Goal: Task Accomplishment & Management: Manage account settings

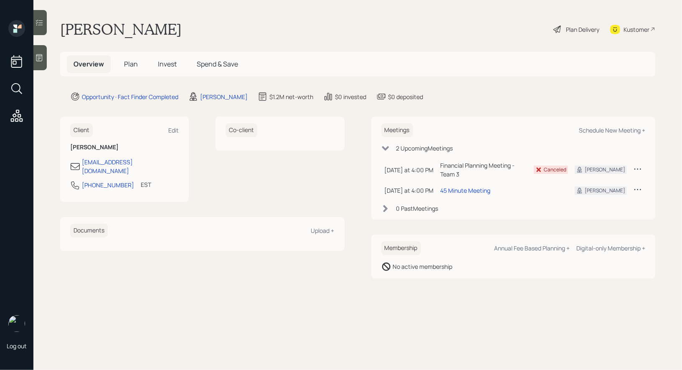
click at [42, 57] on icon at bounding box center [39, 57] width 6 height 7
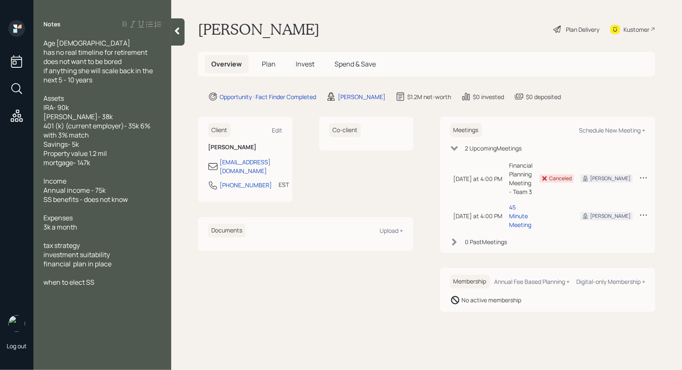
click at [268, 64] on span "Plan" at bounding box center [269, 63] width 14 height 9
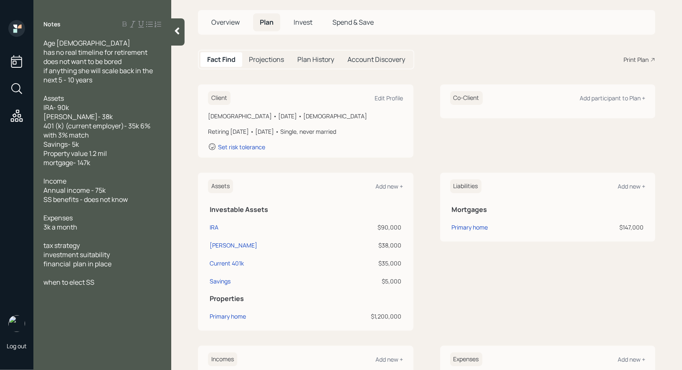
scroll to position [41, 0]
click at [175, 32] on icon at bounding box center [177, 31] width 8 height 8
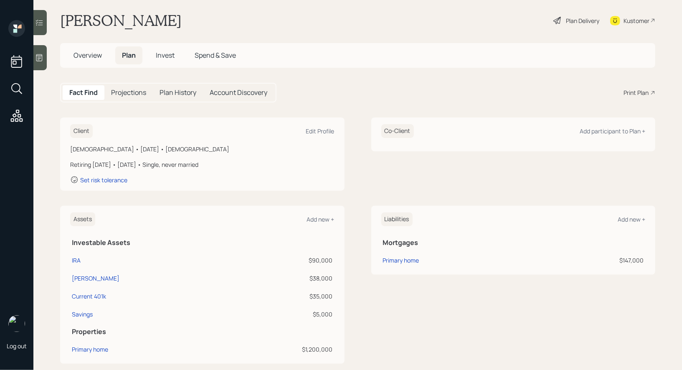
scroll to position [0, 0]
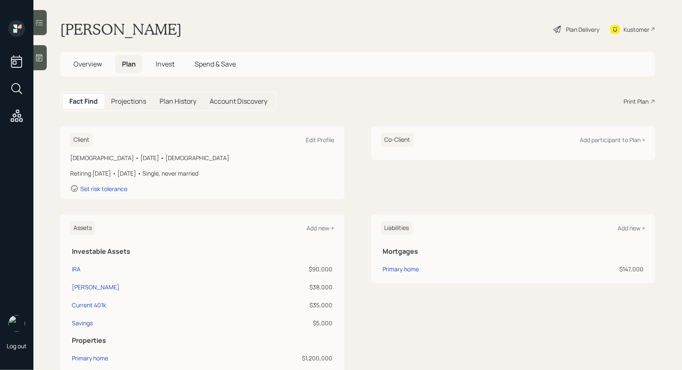
click at [576, 27] on div "Plan Delivery" at bounding box center [582, 29] width 33 height 9
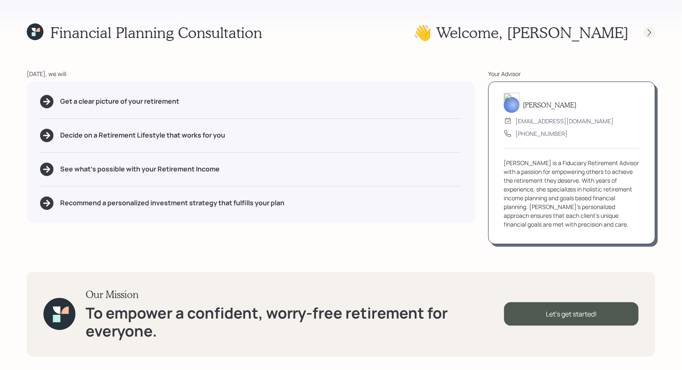
click at [649, 33] on icon at bounding box center [650, 32] width 8 height 8
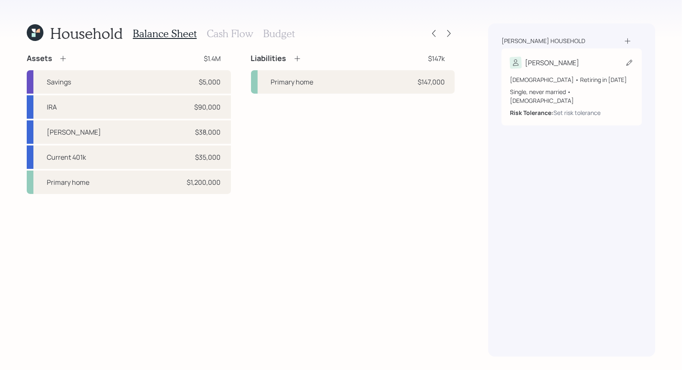
click at [631, 61] on icon at bounding box center [630, 63] width 6 height 6
select select "[DEMOGRAPHIC_DATA]"
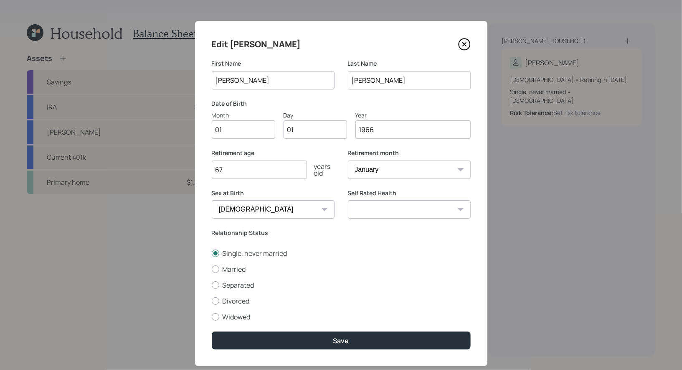
click at [258, 131] on input "01" at bounding box center [244, 129] width 64 height 18
type input "08"
type input "01"
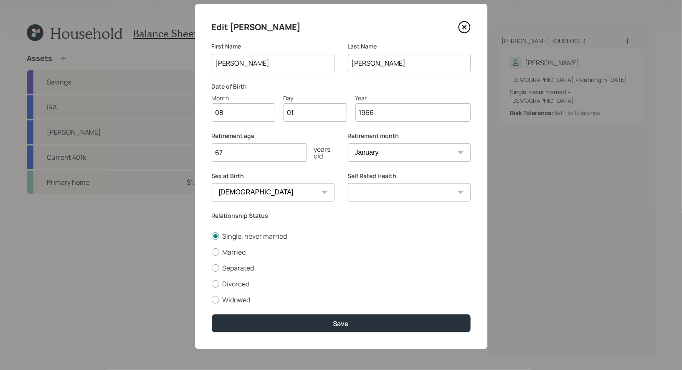
click at [234, 152] on input "67" at bounding box center [259, 152] width 95 height 18
type input "65"
click at [389, 155] on select "January February March April May June July August September October November De…" at bounding box center [409, 152] width 123 height 18
select select "8"
click at [348, 143] on select "January February March April May June July August September October November De…" at bounding box center [409, 152] width 123 height 18
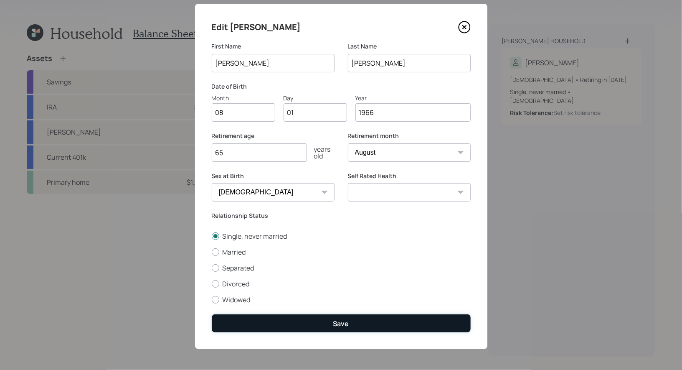
click at [314, 318] on button "Save" at bounding box center [341, 323] width 259 height 18
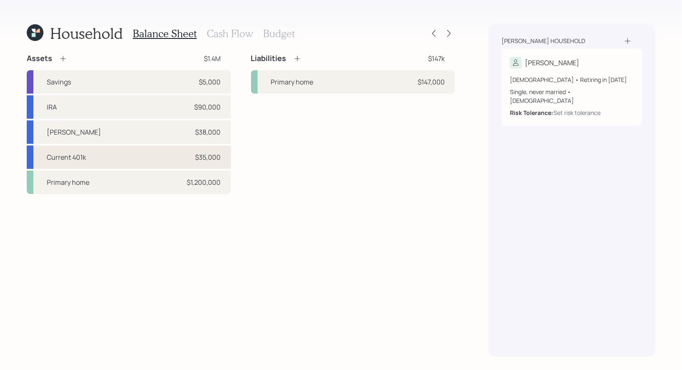
click at [156, 158] on div "Current 401k $35,000" at bounding box center [129, 156] width 204 height 23
select select "company_sponsored"
select select "balanced"
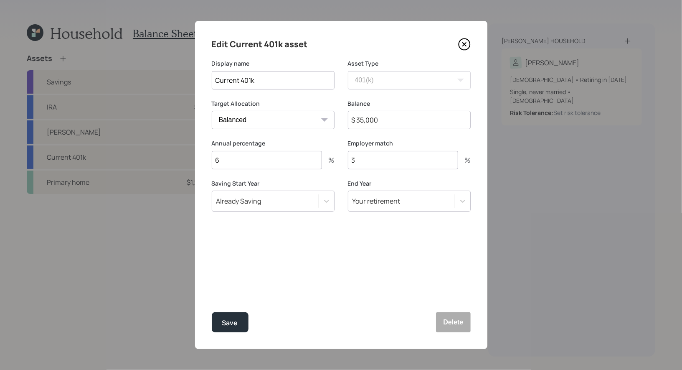
click at [405, 121] on input "$ 35,000" at bounding box center [409, 120] width 123 height 18
click at [236, 319] on div "Save" at bounding box center [230, 322] width 16 height 11
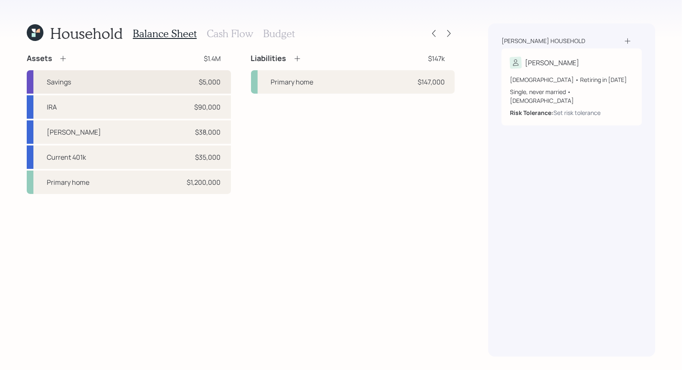
click at [174, 83] on div "Savings $5,000" at bounding box center [129, 81] width 204 height 23
select select "cash"
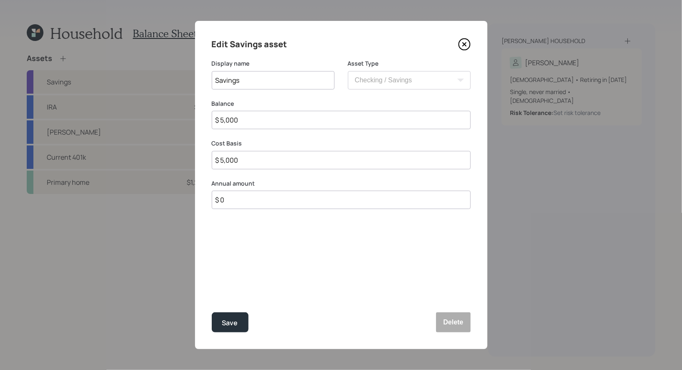
click at [267, 121] on input "$ 5,000" at bounding box center [341, 120] width 259 height 18
type input "$ 1"
type input "$ 19"
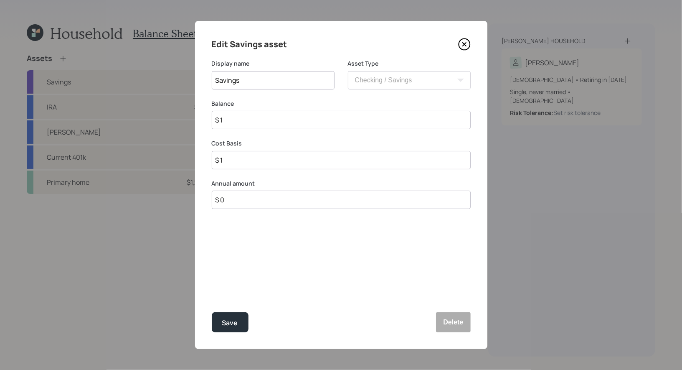
type input "$ 19"
type input "$ 190"
type input "$ 1,900"
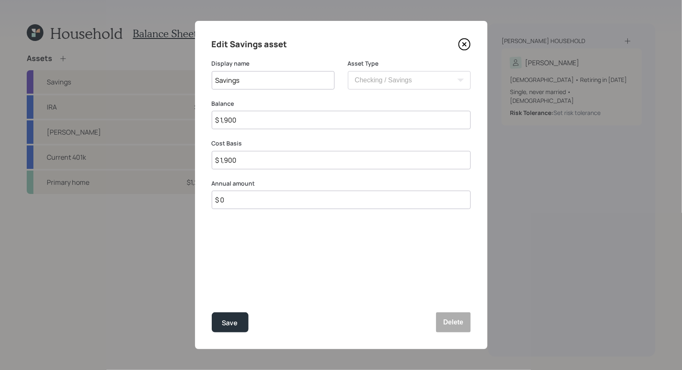
type input "$ 19,000"
type input "$ 190,000"
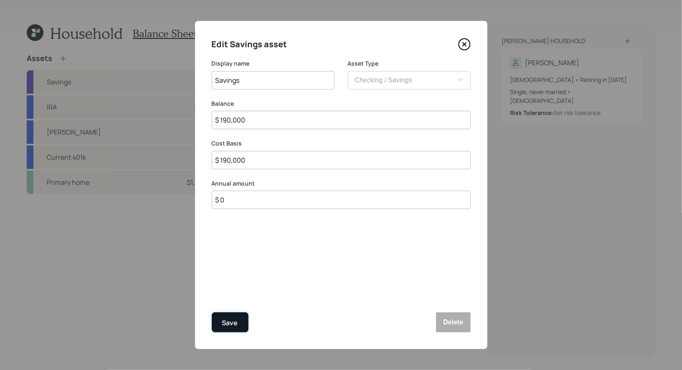
click at [235, 327] on div "Save" at bounding box center [230, 322] width 16 height 11
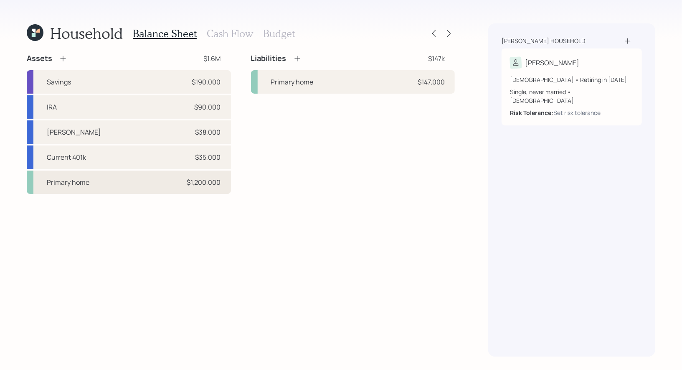
click at [155, 183] on div "Primary home $1,200,000" at bounding box center [129, 181] width 204 height 23
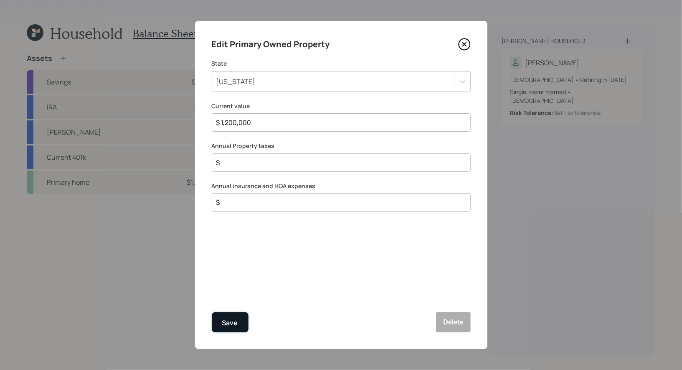
click at [231, 320] on div "Save" at bounding box center [230, 322] width 16 height 11
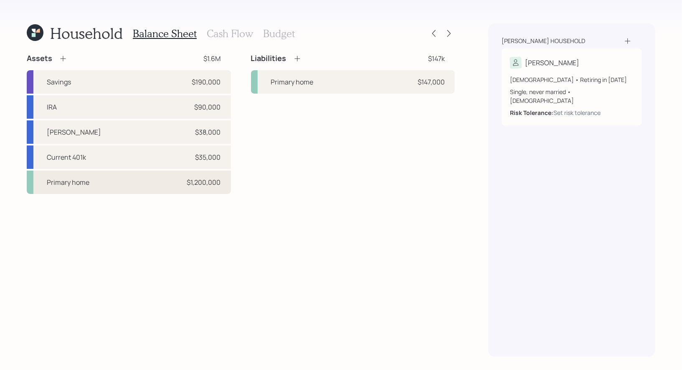
click at [150, 182] on div "Primary home $1,200,000" at bounding box center [129, 181] width 204 height 23
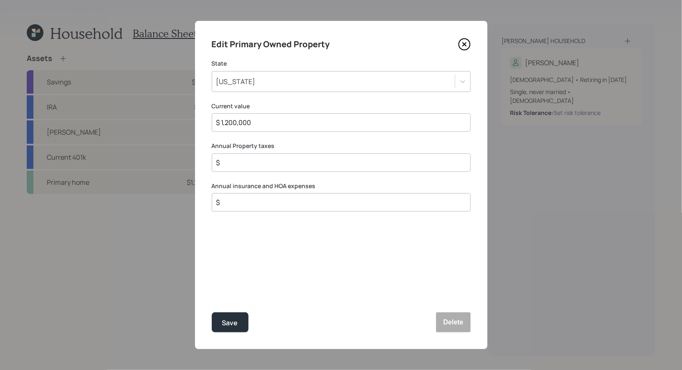
click at [466, 41] on icon at bounding box center [464, 44] width 13 height 13
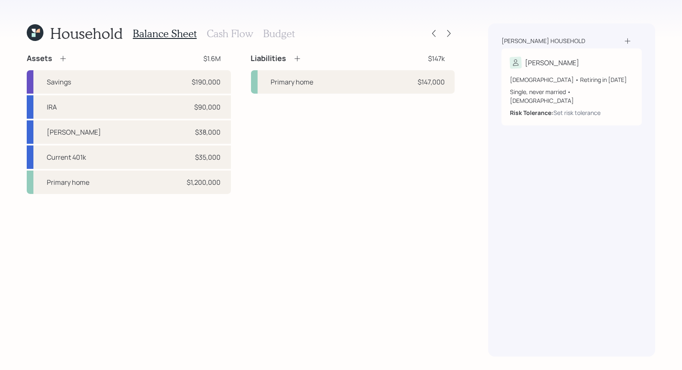
click at [66, 57] on icon at bounding box center [63, 58] width 8 height 8
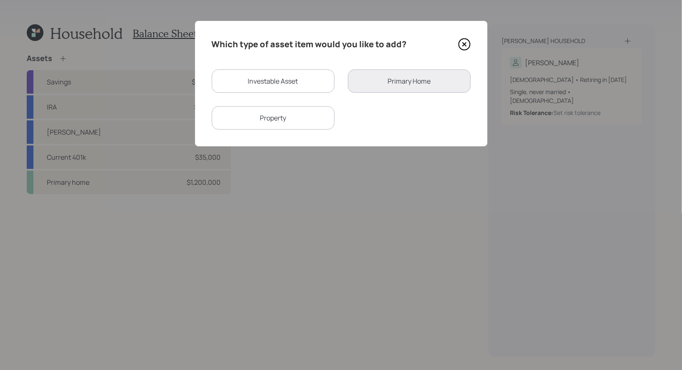
click at [289, 116] on div "Property" at bounding box center [273, 117] width 123 height 23
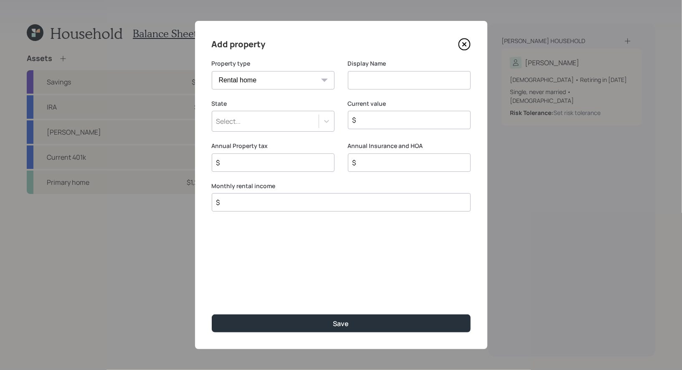
click at [314, 82] on select "Vacation home Rental home" at bounding box center [273, 80] width 123 height 18
select select "vacation_property"
click at [212, 71] on select "Vacation home Rental home" at bounding box center [273, 80] width 123 height 18
click at [409, 76] on input at bounding box center [409, 80] width 123 height 18
type input "[US_STATE]"
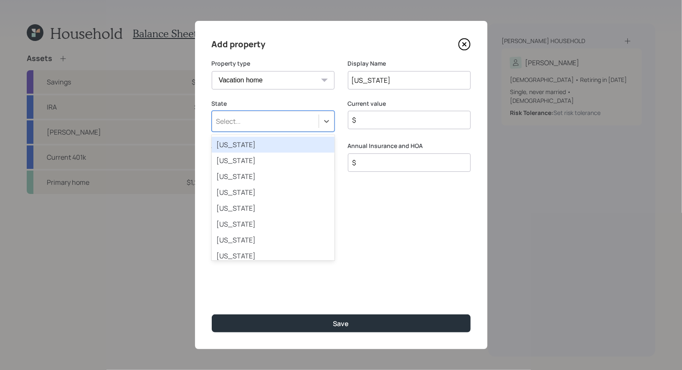
click at [286, 119] on div "Select..." at bounding box center [265, 121] width 107 height 14
type input "ne"
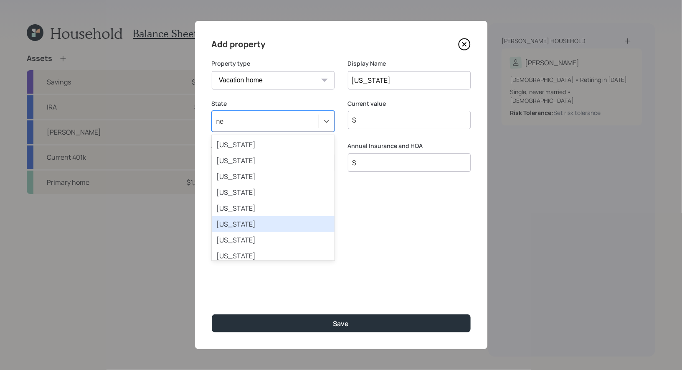
click at [251, 225] on div "[US_STATE]" at bounding box center [273, 224] width 123 height 16
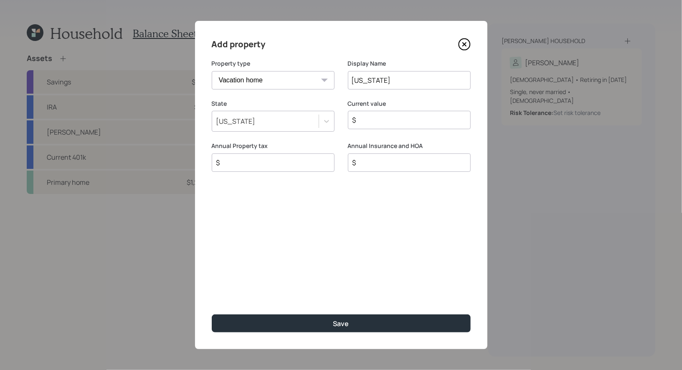
click at [400, 123] on input "$" at bounding box center [406, 120] width 109 height 10
type input "$ 260,000"
click at [295, 162] on input "$" at bounding box center [270, 163] width 109 height 10
type input "$ 6,000"
click at [390, 164] on input "$" at bounding box center [406, 163] width 109 height 10
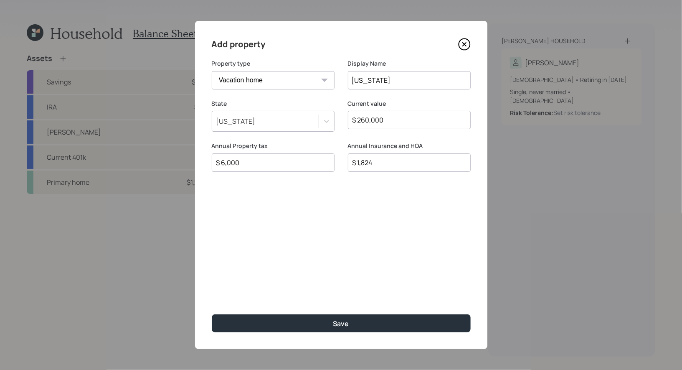
type input "$ 1,824"
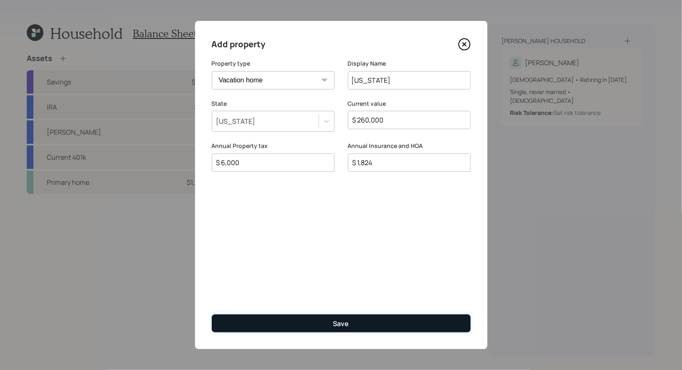
click at [249, 323] on button "Save" at bounding box center [341, 323] width 259 height 18
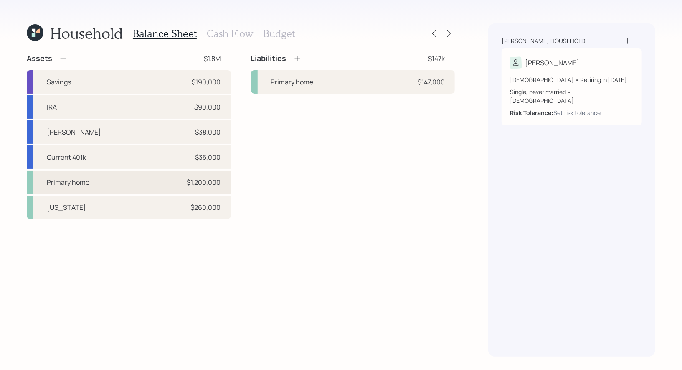
click at [116, 183] on div "Primary home $1,200,000" at bounding box center [129, 181] width 204 height 23
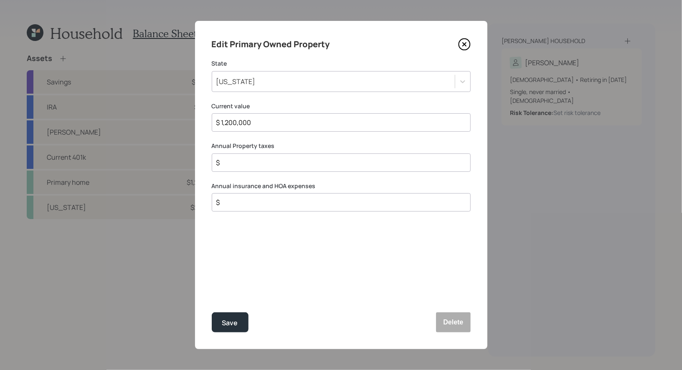
click at [241, 165] on input "$" at bounding box center [338, 163] width 245 height 10
click at [236, 324] on div "Save" at bounding box center [230, 322] width 16 height 11
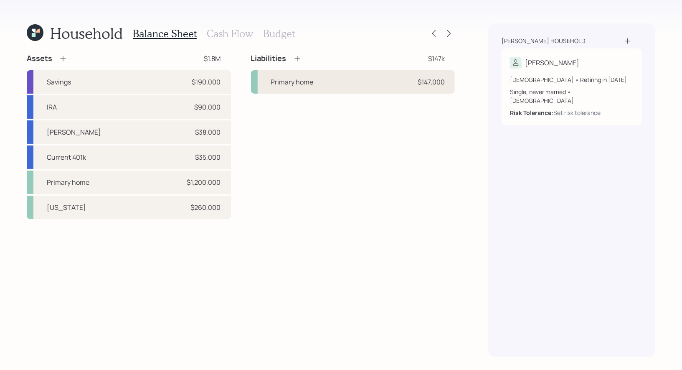
click at [362, 75] on div "Primary home $147,000" at bounding box center [353, 81] width 204 height 23
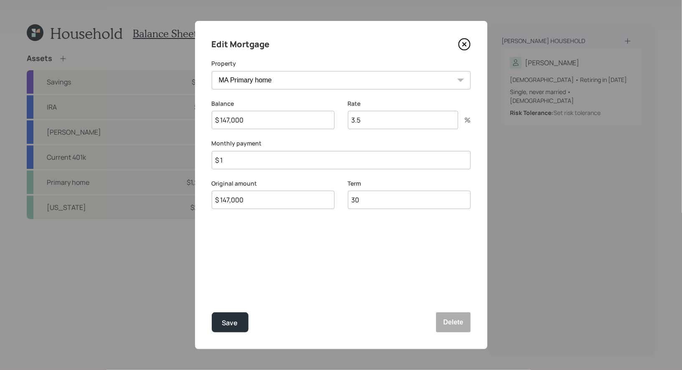
click at [257, 163] on input "$ 1" at bounding box center [341, 160] width 259 height 18
type input "$ 2,400"
click at [369, 123] on input "3.5" at bounding box center [403, 120] width 110 height 18
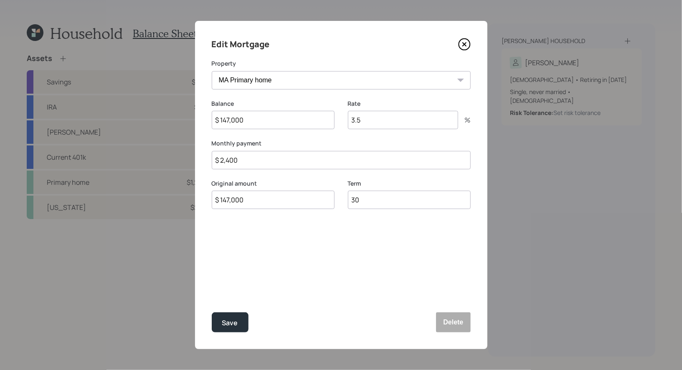
type input "7"
type input "8"
click at [235, 318] on div "Save" at bounding box center [230, 322] width 16 height 11
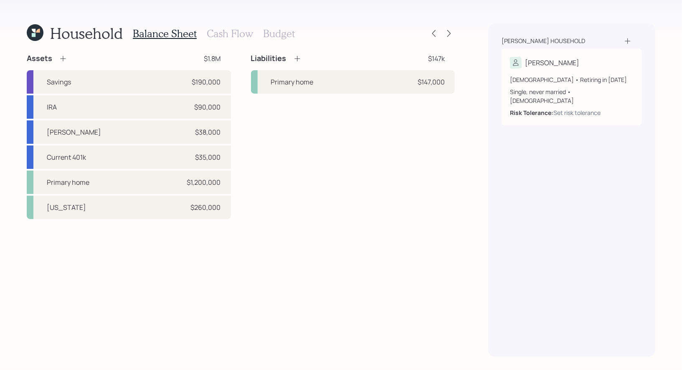
click at [298, 57] on icon at bounding box center [297, 58] width 8 height 8
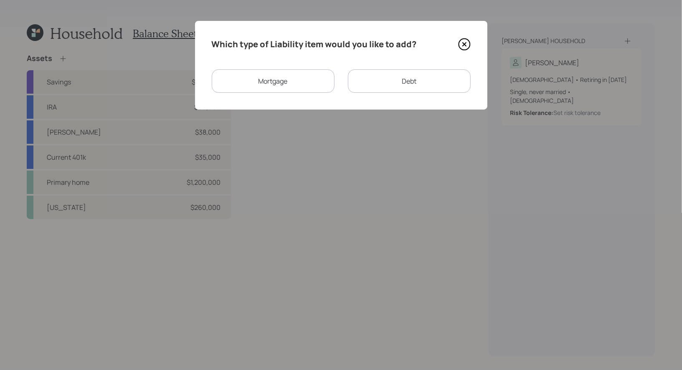
click at [293, 86] on div "Mortgage" at bounding box center [273, 80] width 123 height 23
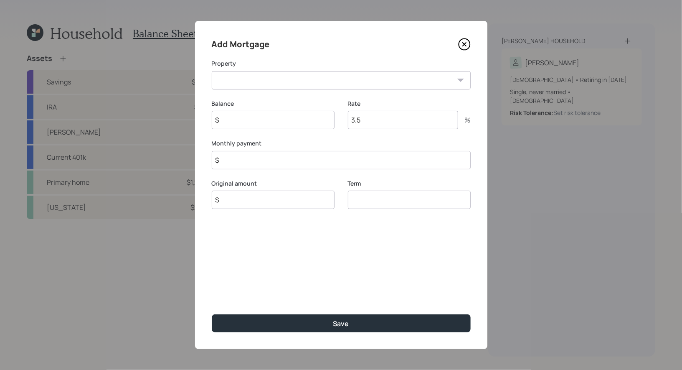
click at [283, 76] on select "[US_STATE]" at bounding box center [341, 80] width 259 height 18
select select "9b569fa6-57a5-4f88-ba25-79954f65353f"
click at [212, 71] on select "[US_STATE]" at bounding box center [341, 80] width 259 height 18
click at [260, 122] on input "$" at bounding box center [273, 120] width 123 height 18
type input "$ 38,000"
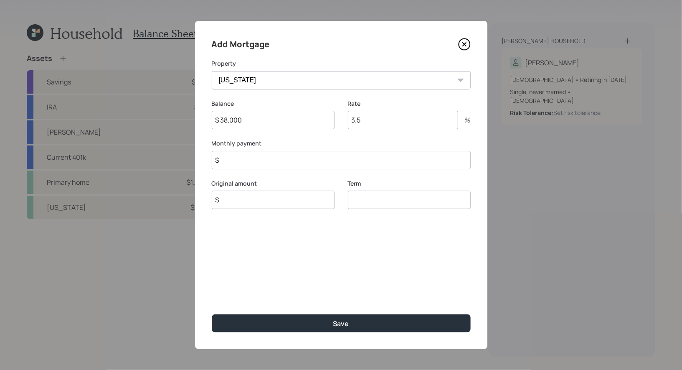
click at [241, 204] on input "$" at bounding box center [273, 200] width 123 height 18
type input "$ 38,000"
click at [399, 203] on input "number" at bounding box center [409, 200] width 123 height 18
type input "30"
click at [285, 159] on input "$" at bounding box center [341, 160] width 259 height 18
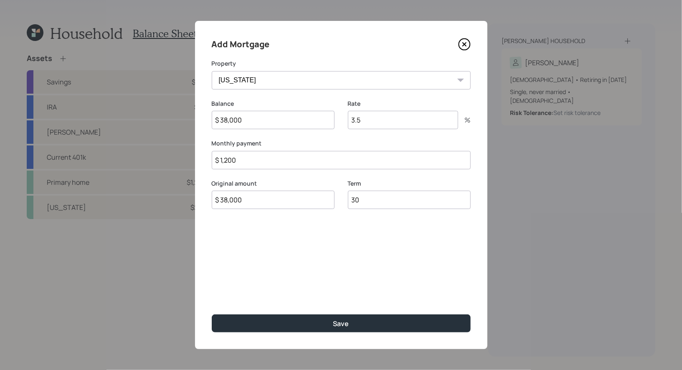
type input "$ 1,200"
click at [379, 123] on input "3.5" at bounding box center [403, 120] width 110 height 18
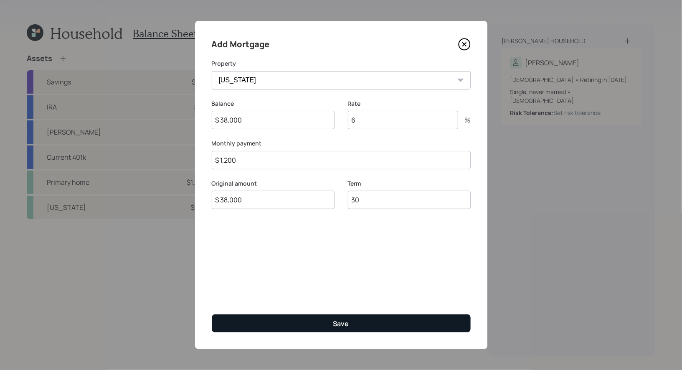
type input "6"
click at [320, 324] on button "Save" at bounding box center [341, 323] width 259 height 18
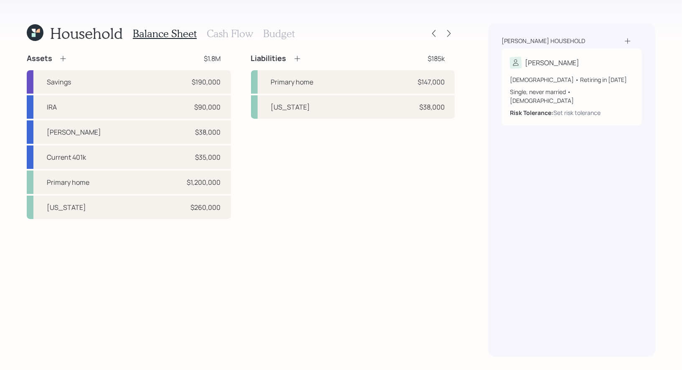
click at [297, 57] on icon at bounding box center [297, 58] width 5 height 5
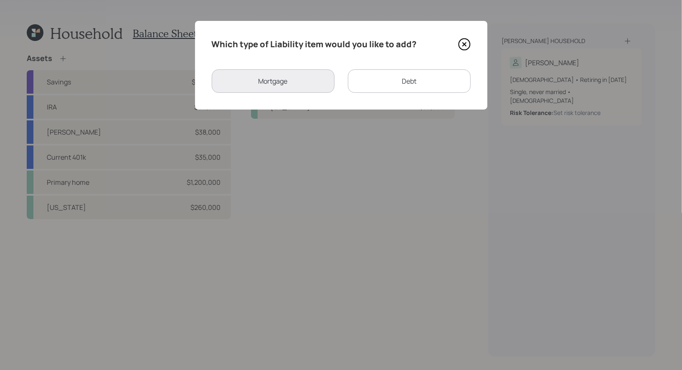
click at [378, 80] on div "Debt" at bounding box center [409, 80] width 123 height 23
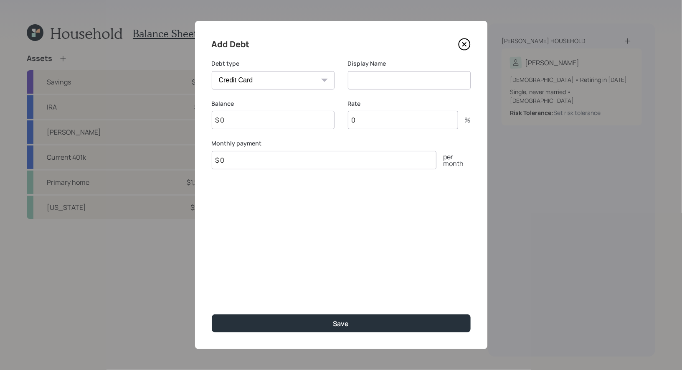
click at [318, 82] on select "Car Credit Card Medical Student Other" at bounding box center [273, 80] width 123 height 18
select select "car"
click at [212, 71] on select "Car Credit Card Medical Student Other" at bounding box center [273, 80] width 123 height 18
click at [288, 119] on input "$ 0" at bounding box center [273, 120] width 123 height 18
type input "$ 9,800"
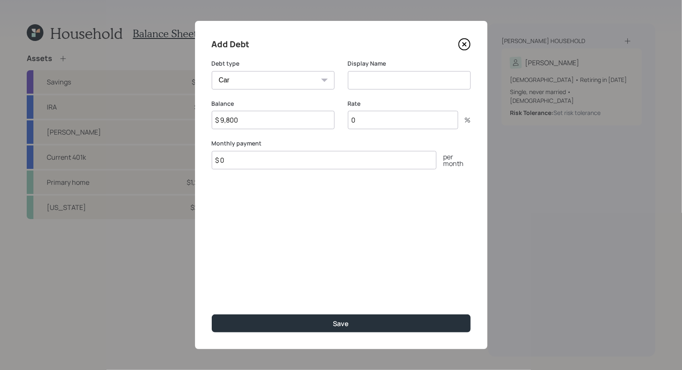
click at [391, 82] on input at bounding box center [409, 80] width 123 height 18
type input "Car Loan"
click at [242, 164] on input "$ 0" at bounding box center [324, 160] width 225 height 18
click at [379, 119] on input "0" at bounding box center [403, 120] width 110 height 18
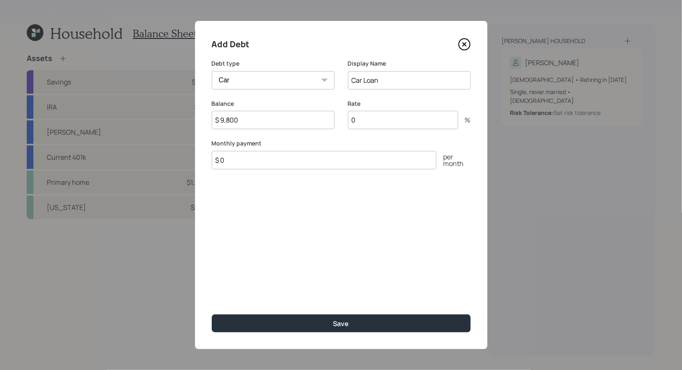
click at [379, 119] on input "0" at bounding box center [403, 120] width 110 height 18
type input "9"
click at [239, 160] on input "$ 0" at bounding box center [324, 160] width 225 height 18
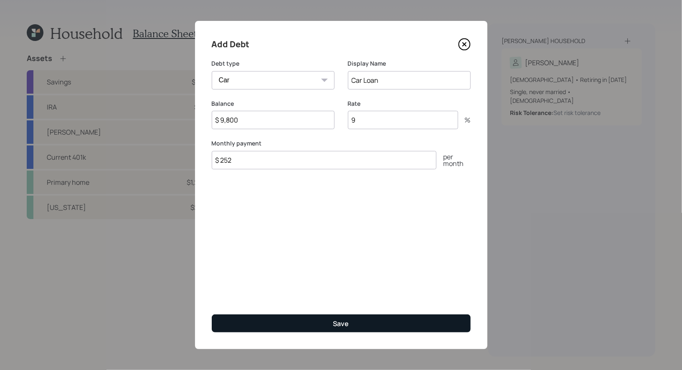
type input "$ 252"
click at [267, 320] on button "Save" at bounding box center [341, 323] width 259 height 18
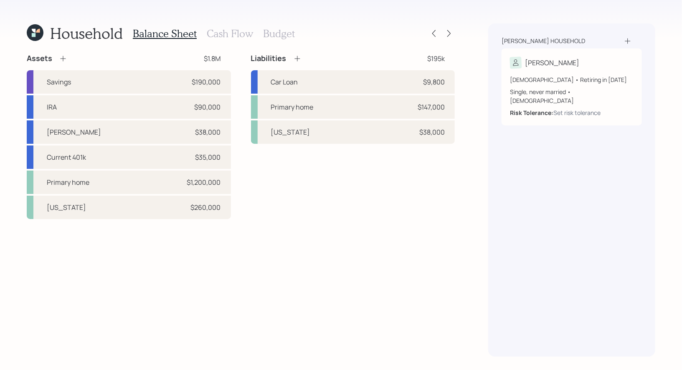
click at [296, 57] on icon at bounding box center [297, 58] width 8 height 8
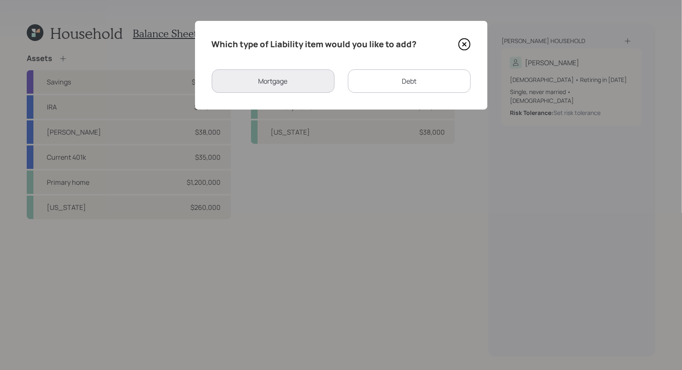
click at [413, 82] on div "Debt" at bounding box center [409, 80] width 123 height 23
select select "credit_card"
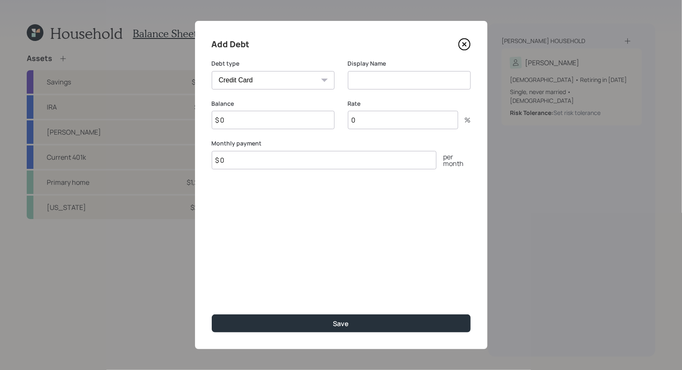
click at [377, 79] on input at bounding box center [409, 80] width 123 height 18
type input "Credit Card"
click at [266, 121] on input "$ 0" at bounding box center [273, 120] width 123 height 18
type input "$ 4,100"
click at [464, 40] on icon at bounding box center [464, 44] width 13 height 13
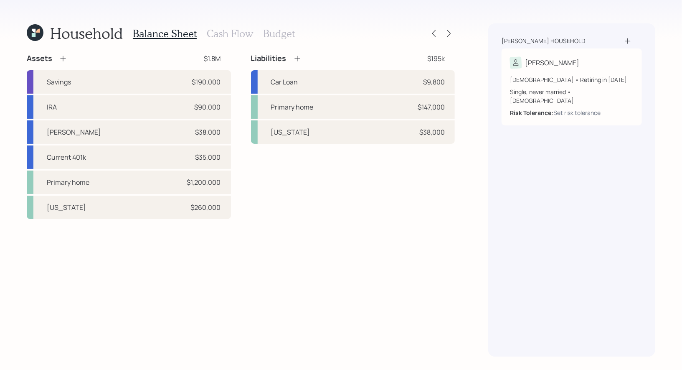
click at [296, 58] on icon at bounding box center [297, 58] width 5 height 5
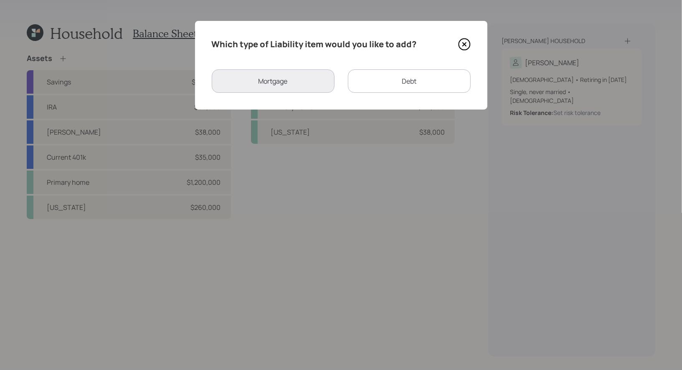
click at [389, 83] on div "Debt" at bounding box center [409, 80] width 123 height 23
select select "credit_card"
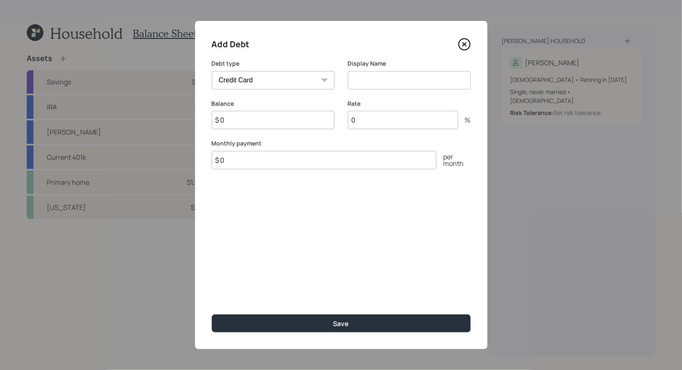
click at [262, 127] on input "$ 0" at bounding box center [273, 120] width 123 height 18
type input "$ 12,000"
click at [274, 75] on select "Car Credit Card Medical Student Other" at bounding box center [273, 80] width 123 height 18
select select "student"
click at [212, 71] on select "Car Credit Card Medical Student Other" at bounding box center [273, 80] width 123 height 18
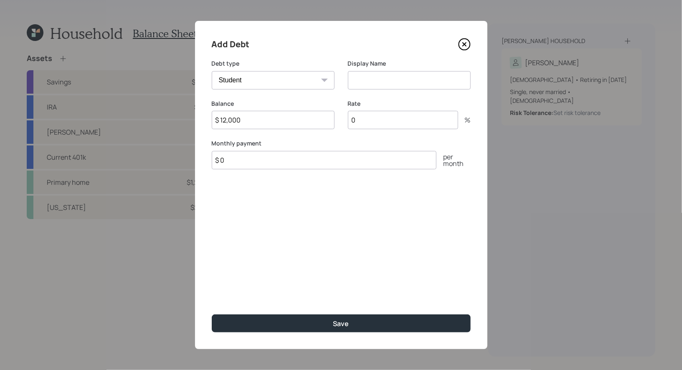
click at [382, 76] on input at bounding box center [409, 80] width 123 height 18
type input "Student Loan"
click at [259, 163] on input "$ 0" at bounding box center [324, 160] width 225 height 18
click at [247, 161] on input "$ 0" at bounding box center [324, 160] width 225 height 18
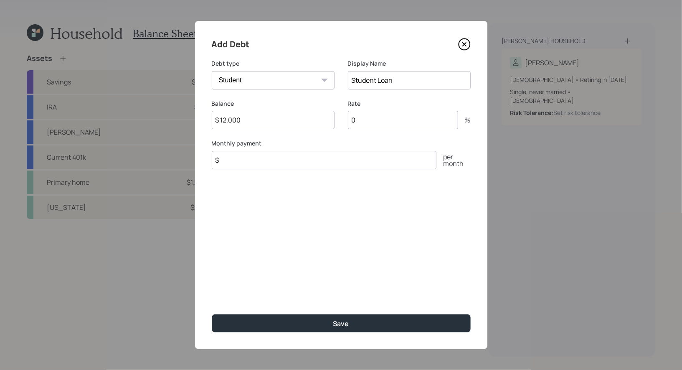
type input "$ 0"
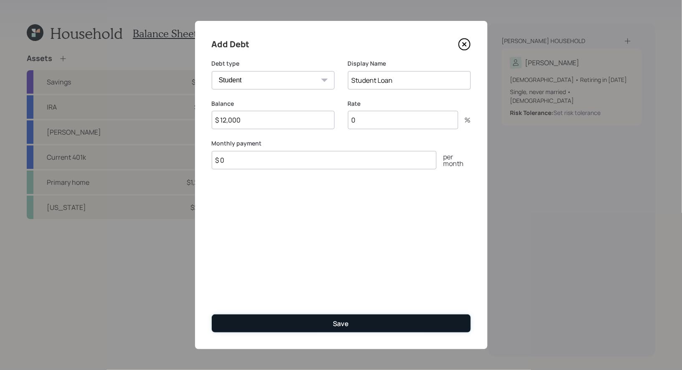
click at [278, 325] on button "Save" at bounding box center [341, 323] width 259 height 18
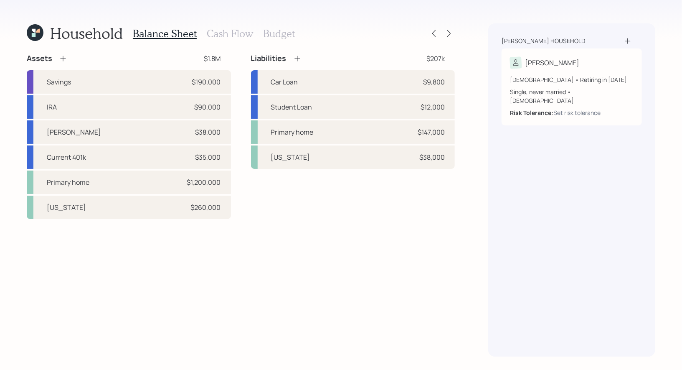
click at [225, 33] on h3 "Cash Flow" at bounding box center [230, 34] width 46 height 12
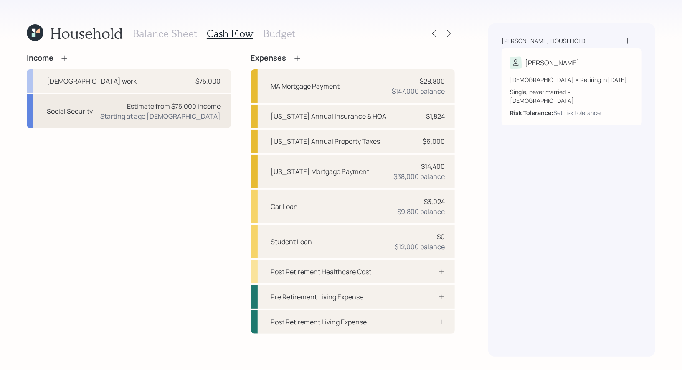
click at [151, 112] on div "Estimate from $75,000 income Starting at age [DEMOGRAPHIC_DATA]" at bounding box center [161, 111] width 120 height 20
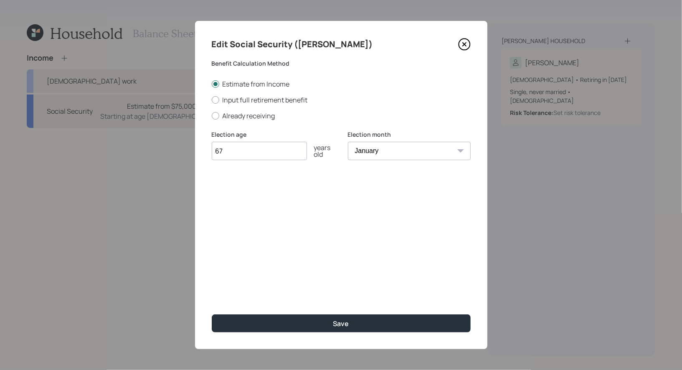
click at [467, 42] on icon at bounding box center [464, 44] width 13 height 13
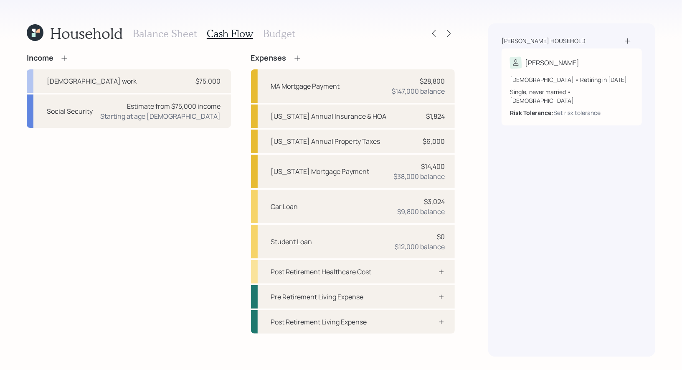
click at [64, 57] on icon at bounding box center [63, 57] width 5 height 5
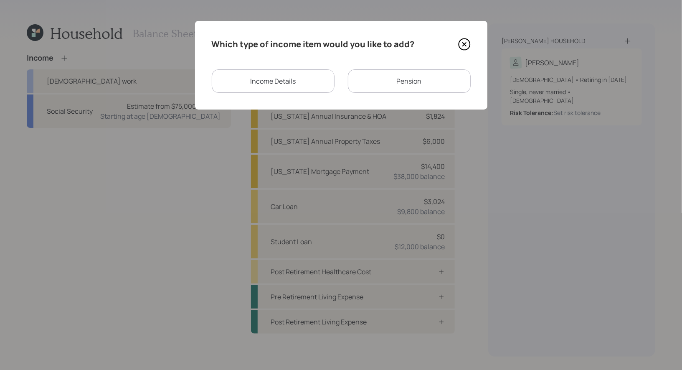
click at [449, 81] on div "Pension" at bounding box center [409, 80] width 123 height 23
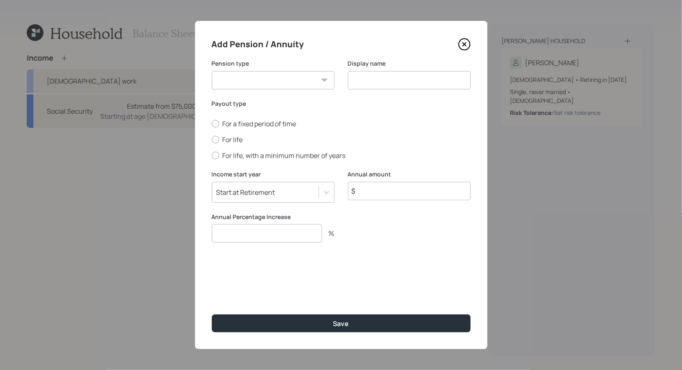
click at [283, 83] on select "Pension Annuity" at bounding box center [273, 80] width 123 height 18
select select "pension"
click at [212, 71] on select "Pension Annuity" at bounding box center [273, 80] width 123 height 18
click at [387, 81] on input at bounding box center [409, 80] width 123 height 18
type input "Pension"
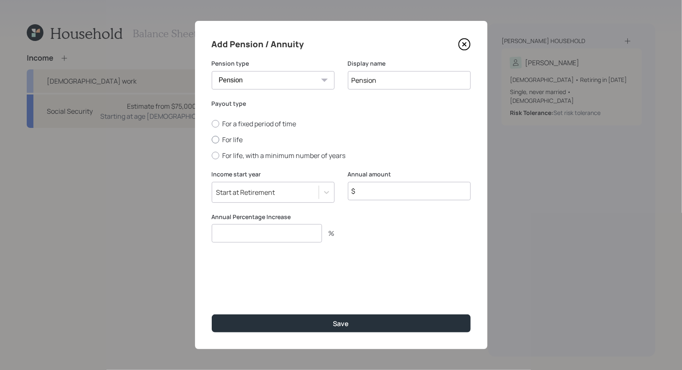
click at [216, 141] on div at bounding box center [216, 140] width 8 height 8
click at [212, 140] on input "For life" at bounding box center [211, 140] width 0 height 0
radio input "true"
click at [368, 193] on input "$" at bounding box center [409, 191] width 123 height 18
type input "$ 3,072"
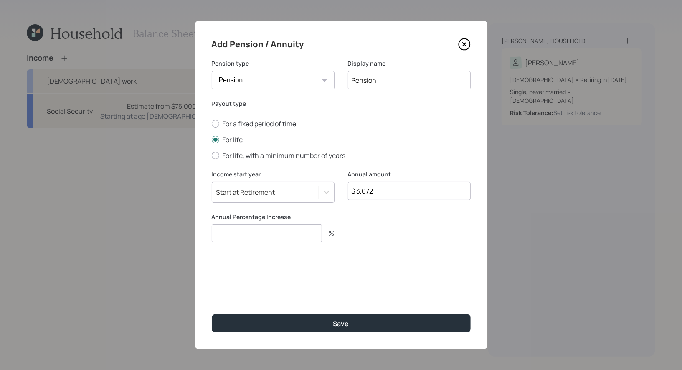
click at [288, 193] on div "Start at Retirement" at bounding box center [265, 192] width 107 height 14
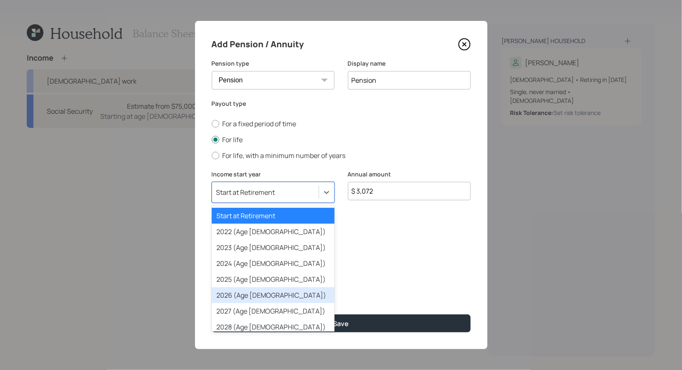
click at [267, 295] on div "2026 (Age [DEMOGRAPHIC_DATA])" at bounding box center [273, 295] width 123 height 16
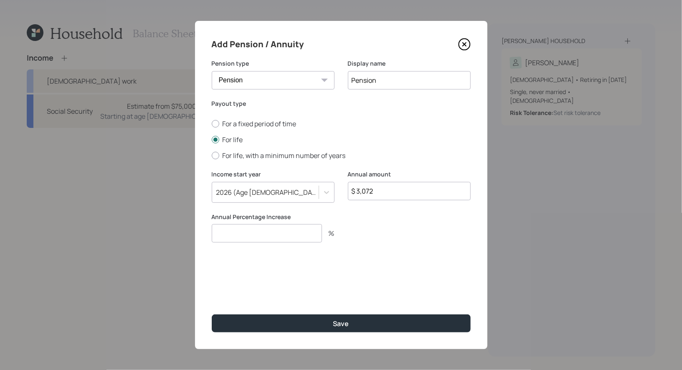
click at [267, 235] on input "number" at bounding box center [267, 233] width 110 height 18
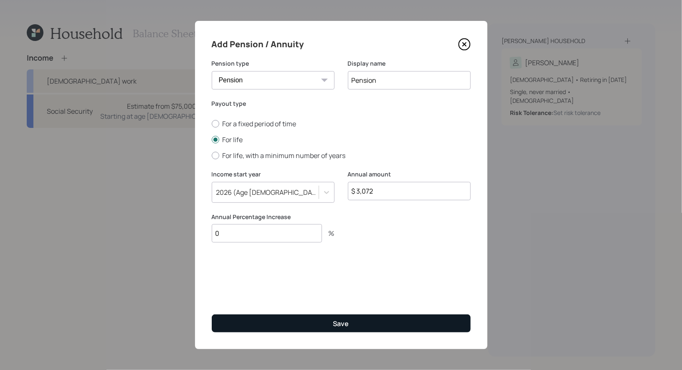
type input "0"
click at [303, 322] on button "Save" at bounding box center [341, 323] width 259 height 18
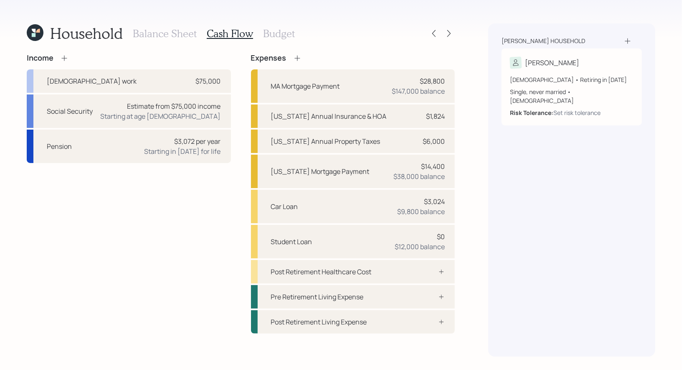
click at [274, 34] on h3 "Budget" at bounding box center [279, 34] width 32 height 12
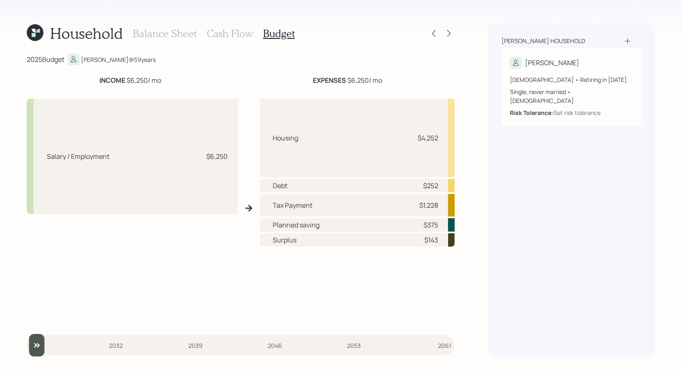
click at [231, 34] on h3 "Cash Flow" at bounding box center [230, 34] width 46 height 12
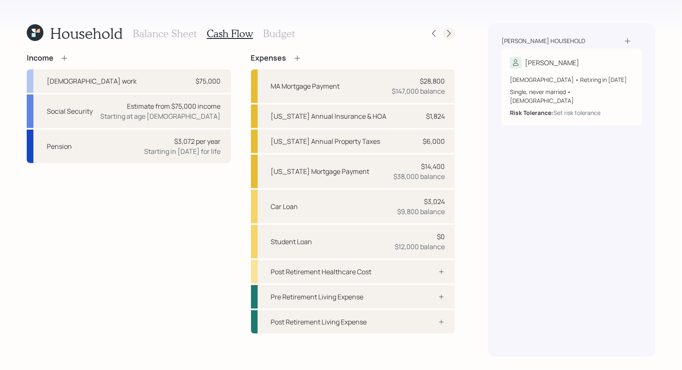
click at [451, 32] on icon at bounding box center [449, 33] width 8 height 8
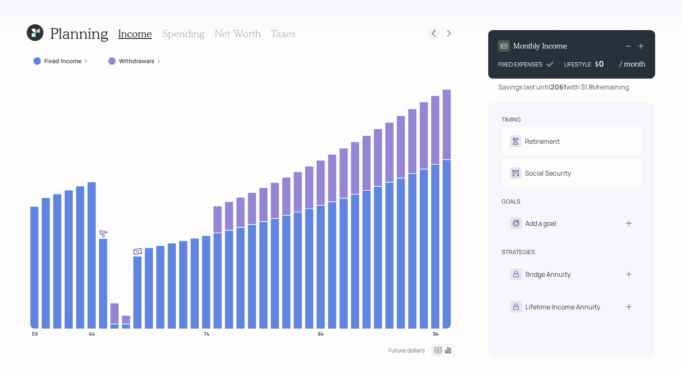
click at [435, 33] on icon at bounding box center [434, 33] width 8 height 8
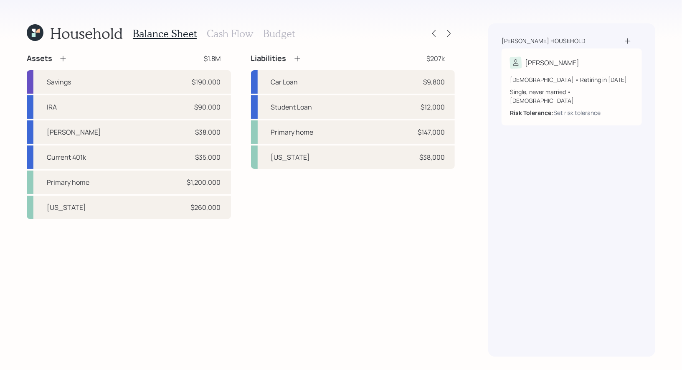
click at [217, 33] on h3 "Cash Flow" at bounding box center [230, 34] width 46 height 12
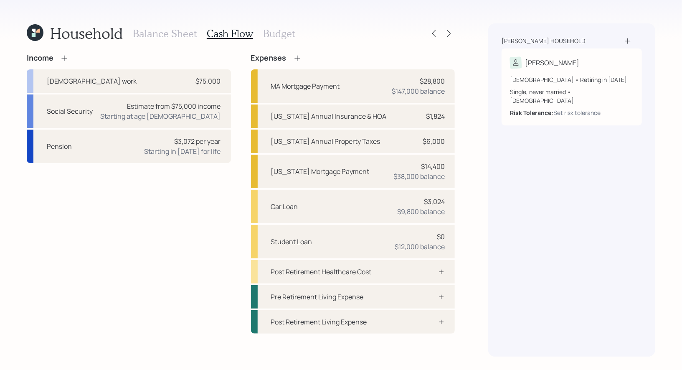
click at [170, 30] on h3 "Balance Sheet" at bounding box center [165, 34] width 64 height 12
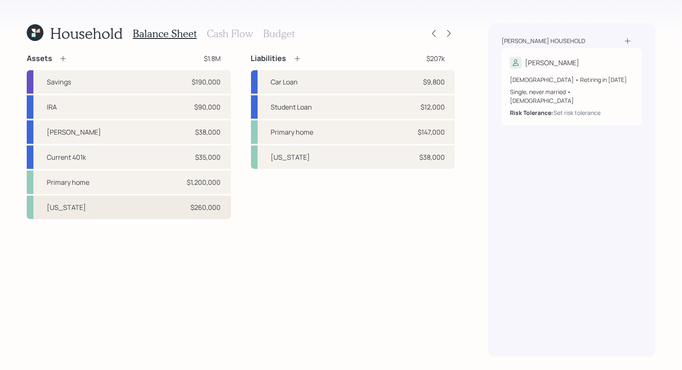
click at [86, 211] on div "[US_STATE]" at bounding box center [66, 207] width 39 height 10
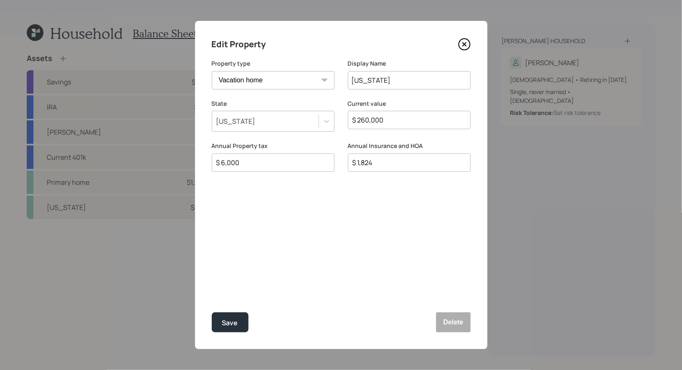
click at [282, 82] on select "Vacation home Rental home" at bounding box center [273, 80] width 123 height 18
select select "rental_property"
click at [212, 71] on select "Vacation home Rental home" at bounding box center [273, 80] width 123 height 18
click at [232, 204] on input "$" at bounding box center [338, 202] width 245 height 10
type input "$ 2,115"
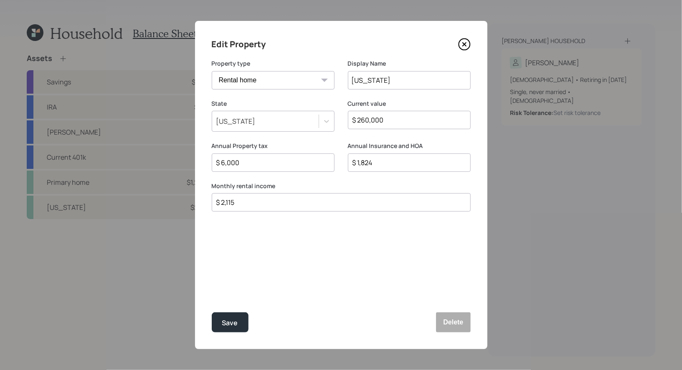
click at [301, 274] on div "Edit Property Property type Vacation home Rental home Display Name [US_STATE][G…" at bounding box center [341, 185] width 292 height 328
click at [241, 322] on button "Save" at bounding box center [230, 322] width 37 height 20
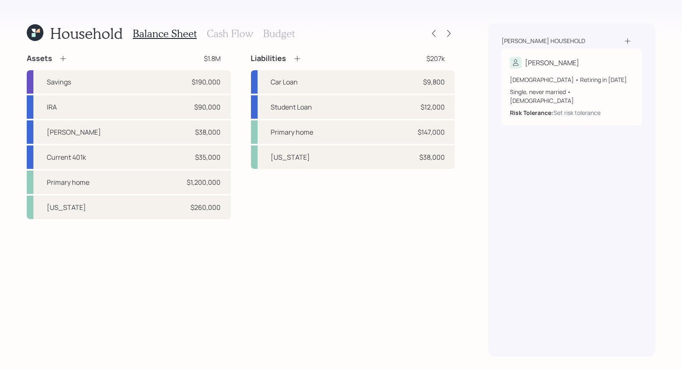
click at [230, 37] on h3 "Cash Flow" at bounding box center [230, 34] width 46 height 12
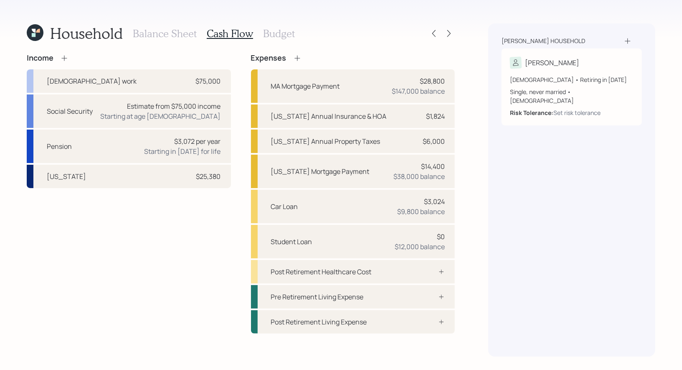
click at [271, 33] on h3 "Budget" at bounding box center [279, 34] width 32 height 12
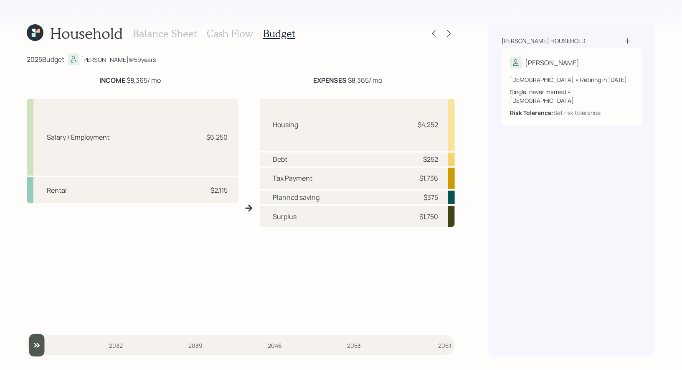
click at [231, 35] on h3 "Cash Flow" at bounding box center [230, 34] width 46 height 12
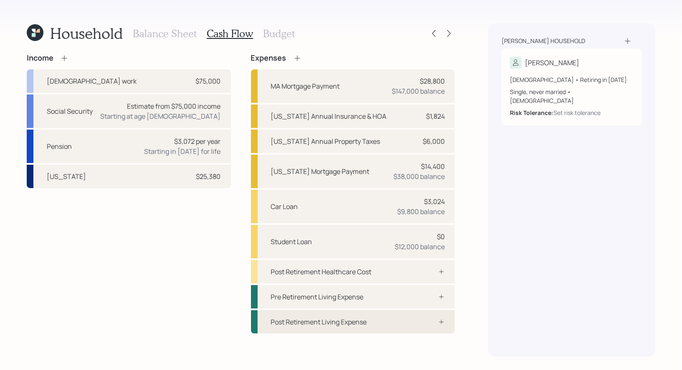
click at [332, 324] on div "Post Retirement Living Expense" at bounding box center [319, 322] width 96 height 10
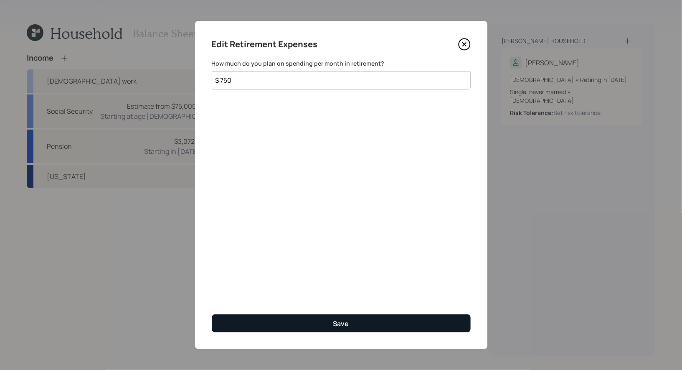
type input "$ 750"
click at [305, 324] on button "Save" at bounding box center [341, 323] width 259 height 18
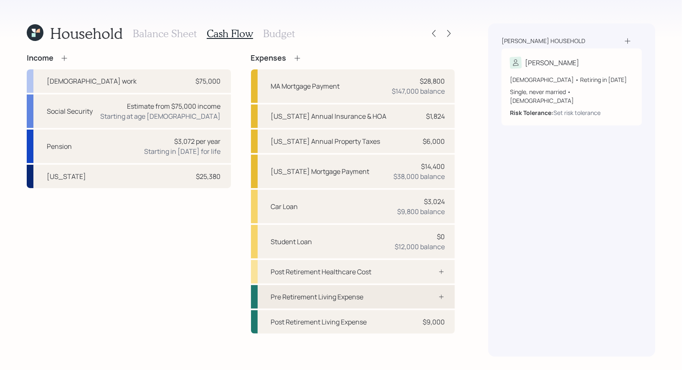
click at [313, 293] on div "Pre Retirement Living Expense" at bounding box center [317, 297] width 93 height 10
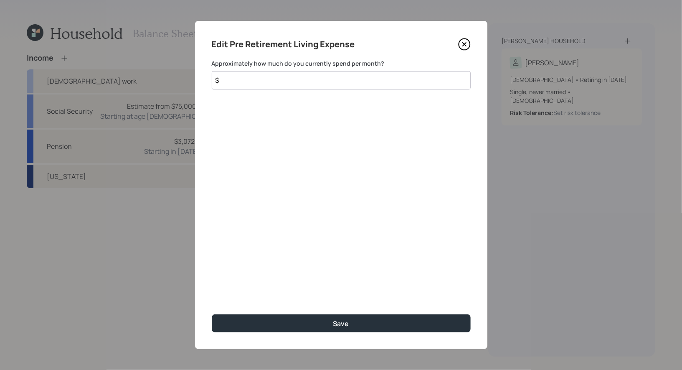
click at [246, 80] on input "$" at bounding box center [341, 80] width 259 height 18
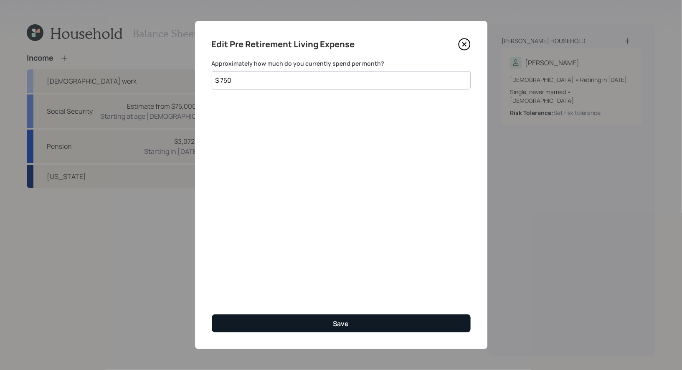
type input "$ 750"
click at [265, 318] on button "Save" at bounding box center [341, 323] width 259 height 18
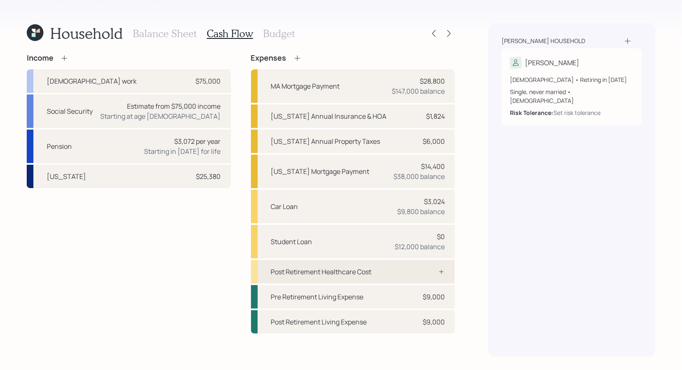
click at [339, 271] on div "Post Retirement Healthcare Cost" at bounding box center [321, 272] width 101 height 10
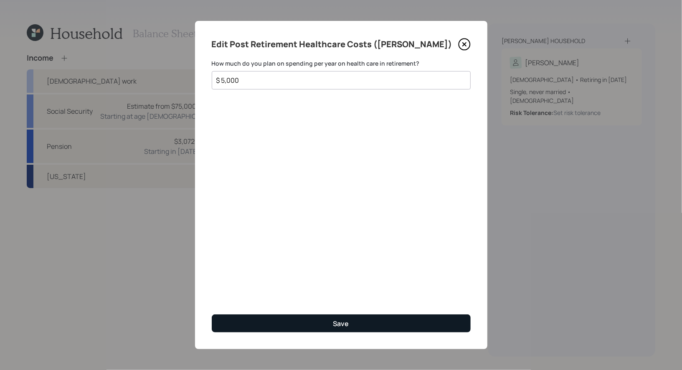
type input "$ 5,000"
click at [300, 320] on button "Save" at bounding box center [341, 323] width 259 height 18
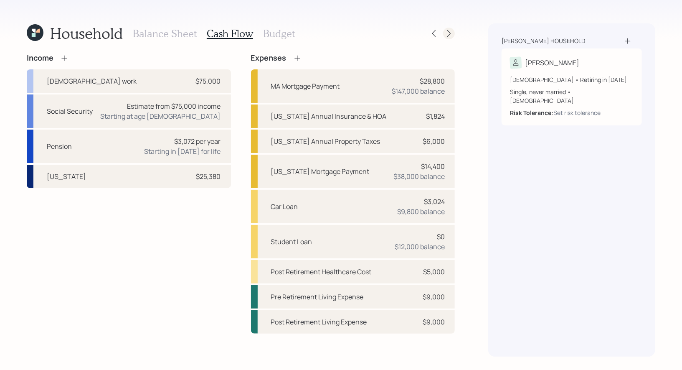
click at [446, 33] on icon at bounding box center [449, 33] width 8 height 8
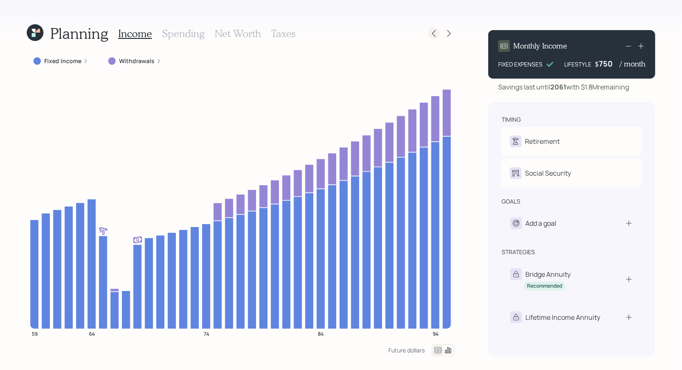
click at [434, 34] on icon at bounding box center [434, 33] width 8 height 8
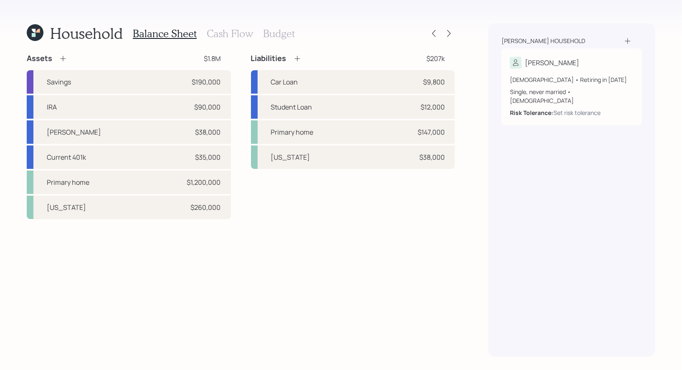
click at [225, 34] on h3 "Cash Flow" at bounding box center [230, 34] width 46 height 12
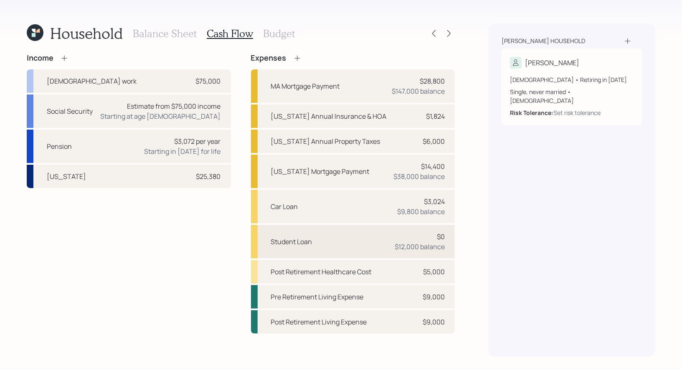
click at [330, 241] on div "Student Loan $0 $12,000 balance" at bounding box center [353, 241] width 204 height 33
select select "student"
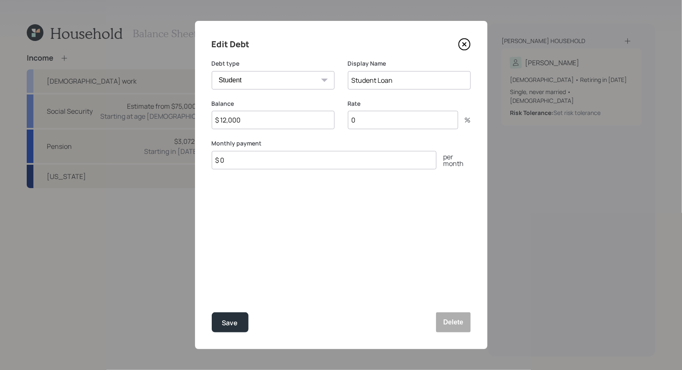
click at [267, 163] on input "$ 0" at bounding box center [324, 160] width 225 height 18
click at [468, 44] on icon at bounding box center [464, 44] width 13 height 13
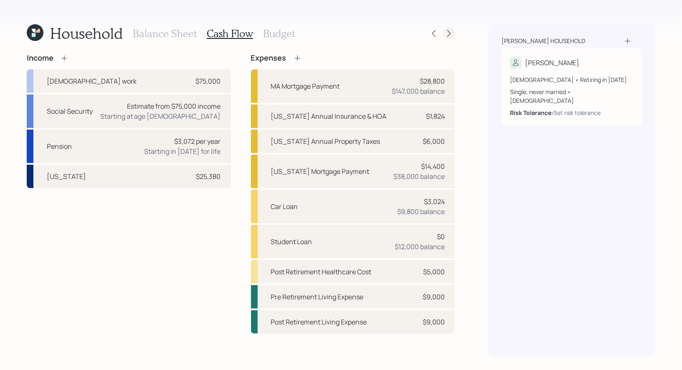
click at [448, 33] on icon at bounding box center [449, 33] width 8 height 8
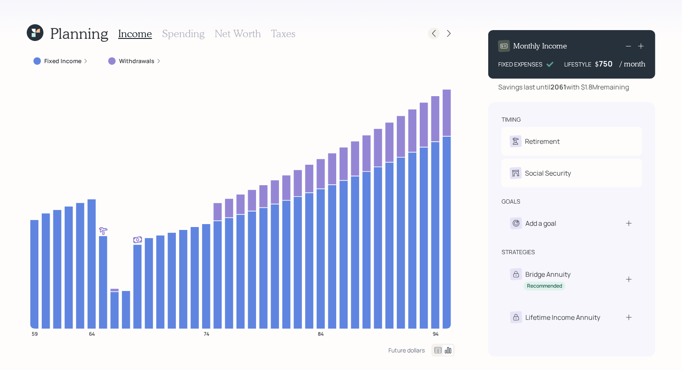
click at [434, 33] on icon at bounding box center [434, 33] width 8 height 8
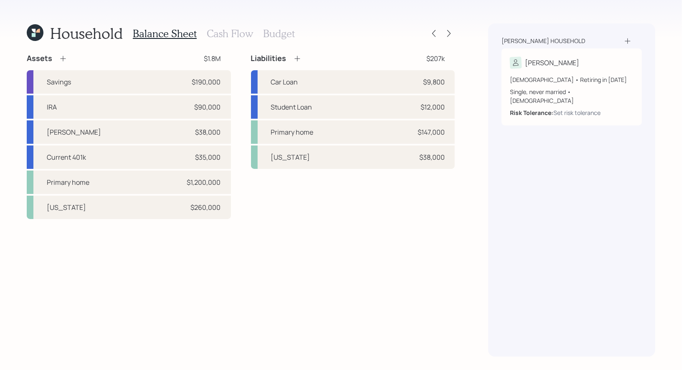
click at [235, 31] on h3 "Cash Flow" at bounding box center [230, 34] width 46 height 12
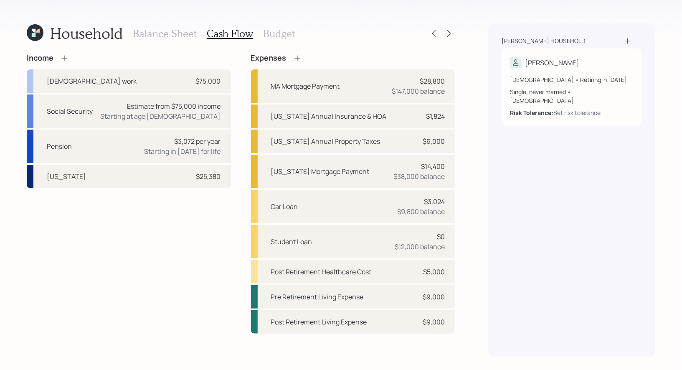
click at [296, 56] on icon at bounding box center [297, 58] width 8 height 8
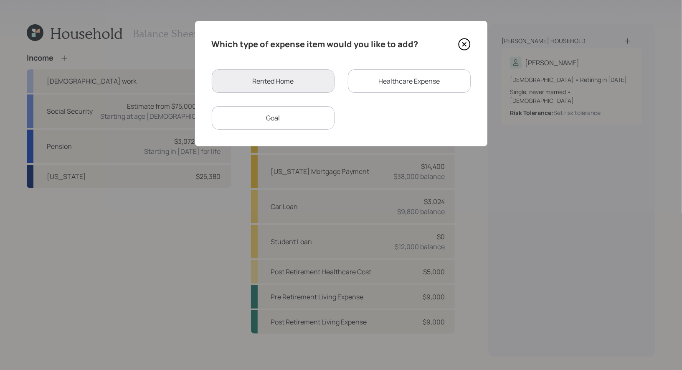
click at [291, 116] on div "Goal" at bounding box center [273, 117] width 123 height 23
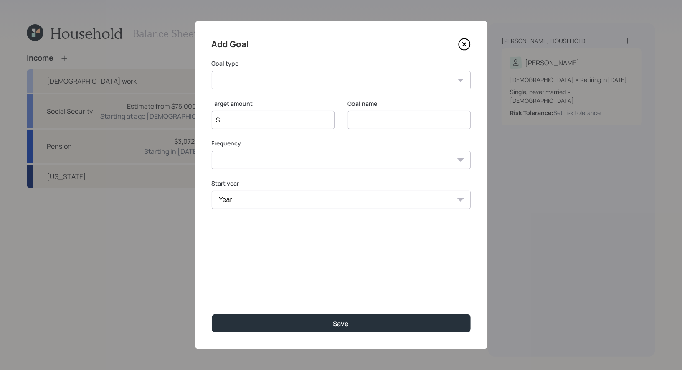
click at [394, 118] on input at bounding box center [409, 120] width 123 height 18
type input "Travel Every Other Yr"
click at [348, 157] on select "One time Every 1 year Every 2 years Every 3 years Every 4 years Every 5 years E…" at bounding box center [341, 160] width 259 height 18
select select "2"
click at [212, 151] on select "One time Every 1 year Every 2 years Every 3 years Every 4 years Every 5 years E…" at bounding box center [341, 160] width 259 height 18
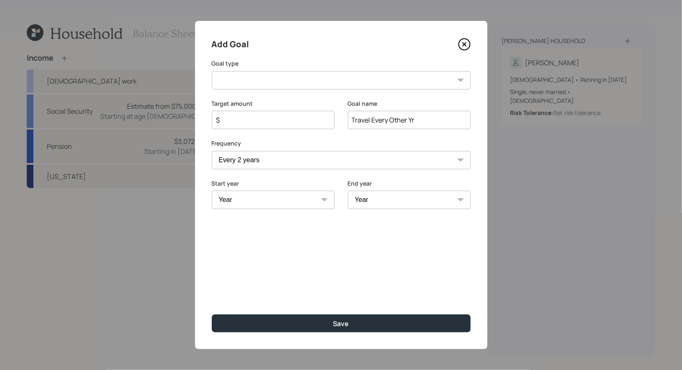
click at [297, 164] on select "One time Every 1 year Every 2 years Every 3 years Every 4 years Every 5 years E…" at bounding box center [341, 160] width 259 height 18
click at [253, 123] on input "$" at bounding box center [270, 120] width 109 height 10
type input "$ 5,000"
click at [301, 73] on select "Create an emergency fund Donate to charity Purchase a home Make a purchase Supp…" at bounding box center [341, 80] width 259 height 18
select select "other"
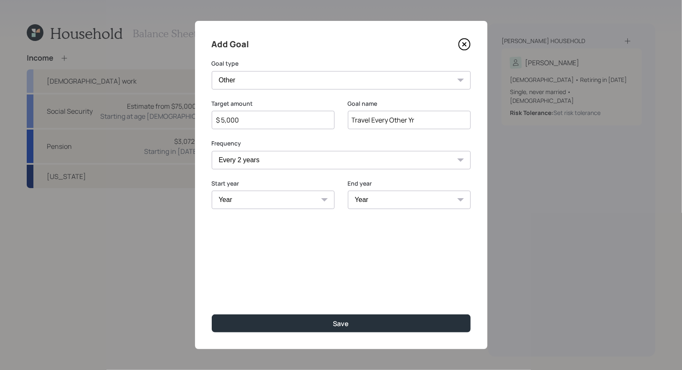
click at [212, 71] on select "Create an emergency fund Donate to charity Purchase a home Make a purchase Supp…" at bounding box center [341, 80] width 259 height 18
click at [262, 201] on select "Year [DATE] 2026 2027 2028 2029 2030 2031 2032 2033 2034 2035 2036 2037 2038 20…" at bounding box center [273, 200] width 123 height 18
select select "2030"
click at [212, 191] on select "Year [DATE] 2026 2027 2028 2029 2030 2031 2032 2033 2034 2035 2036 2037 2038 20…" at bounding box center [273, 200] width 123 height 18
click at [421, 198] on select "Year [DATE] 2031 2032 2033 2034 2035 2036 2037 2038 2039 2040 2041 2042 2043 20…" at bounding box center [409, 200] width 123 height 18
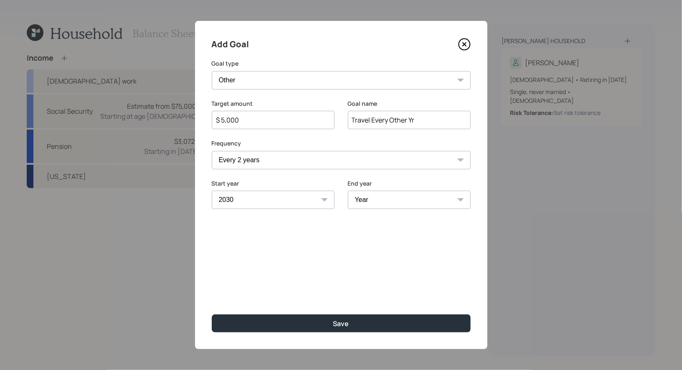
select select "2050"
click at [348, 191] on select "Year [DATE] 2031 2032 2033 2034 2035 2036 2037 2038 2039 2040 2041 2042 2043 20…" at bounding box center [409, 200] width 123 height 18
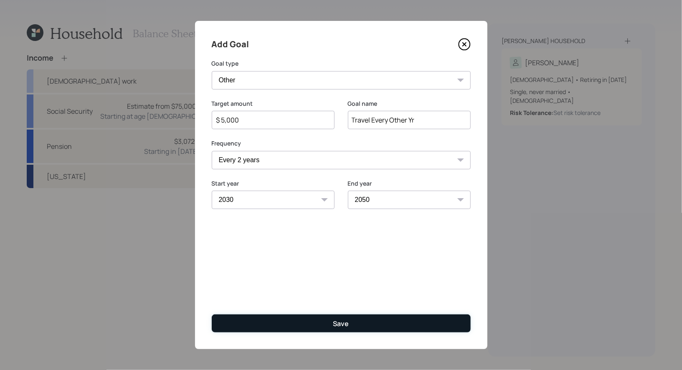
click at [300, 324] on button "Save" at bounding box center [341, 323] width 259 height 18
type input "$"
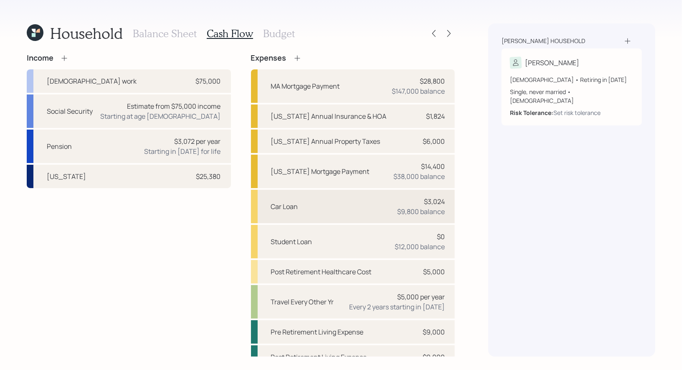
scroll to position [11, 0]
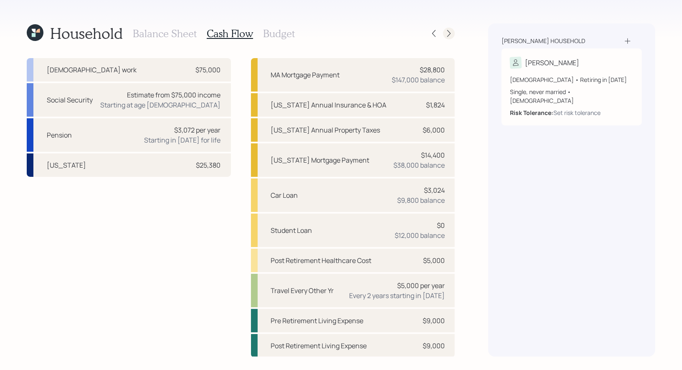
click at [450, 36] on icon at bounding box center [449, 33] width 8 height 8
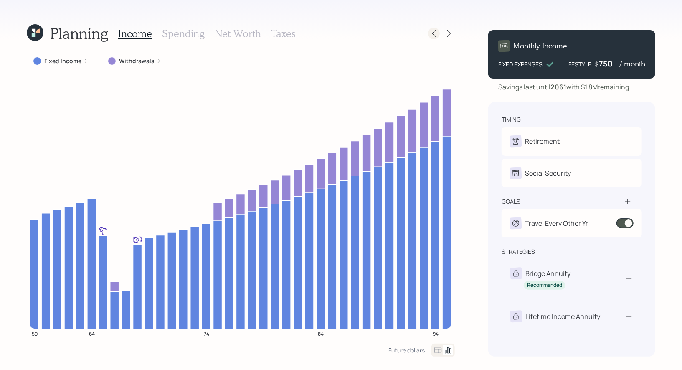
click at [435, 32] on icon at bounding box center [434, 33] width 8 height 8
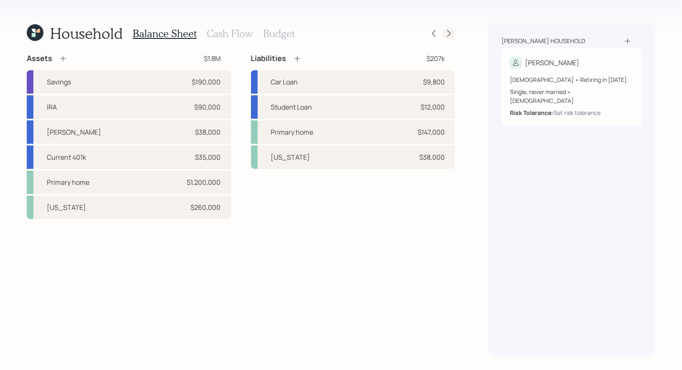
click at [449, 33] on icon at bounding box center [449, 33] width 8 height 8
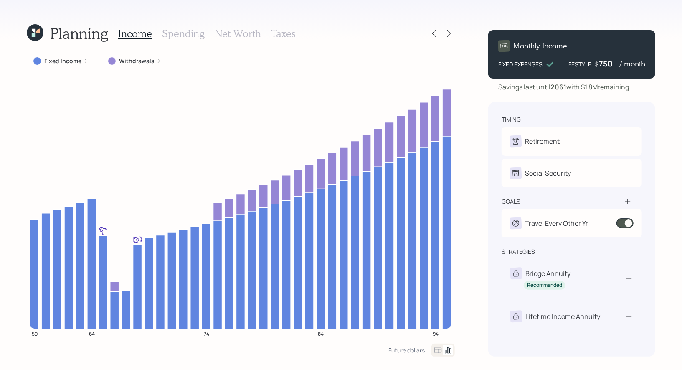
click at [36, 33] on icon at bounding box center [35, 32] width 17 height 17
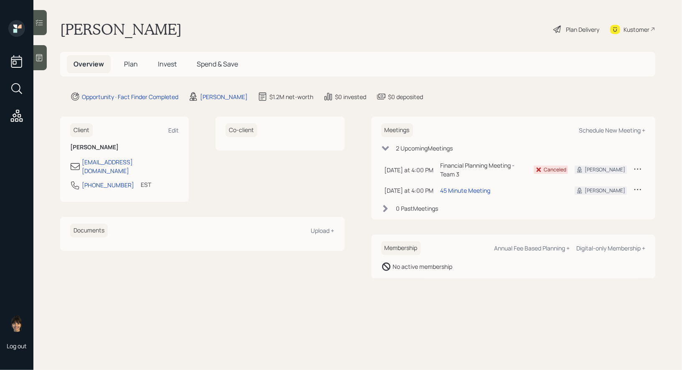
click at [130, 67] on span "Plan" at bounding box center [131, 63] width 14 height 9
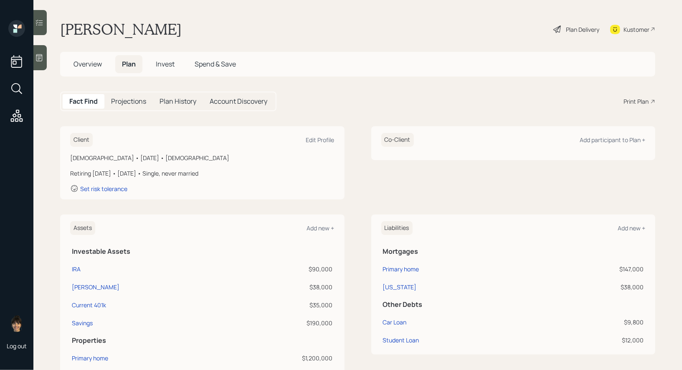
click at [637, 101] on div "Print Plan" at bounding box center [636, 101] width 25 height 9
click at [166, 64] on span "Invest" at bounding box center [165, 63] width 19 height 9
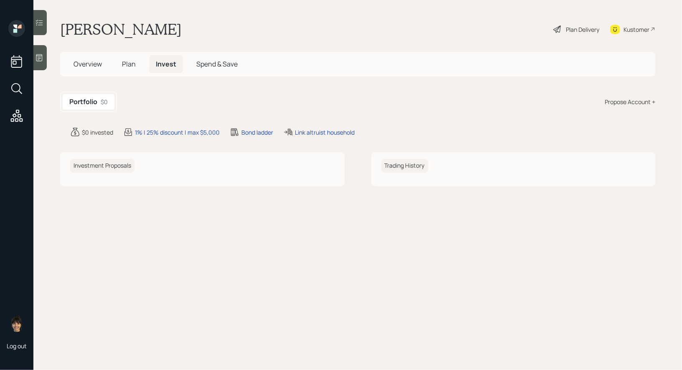
click at [638, 103] on div "Propose Account +" at bounding box center [630, 101] width 51 height 9
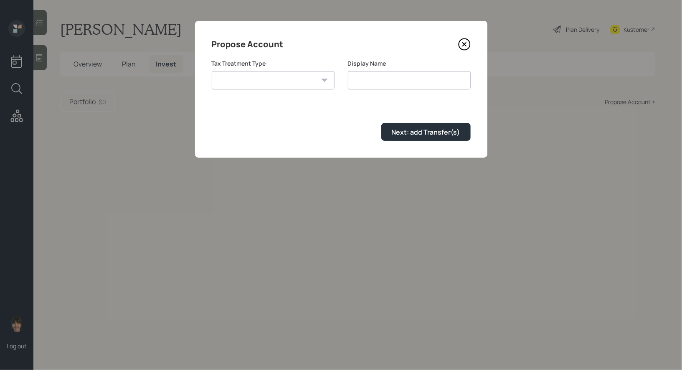
click at [302, 82] on select "[PERSON_NAME] Taxable Traditional" at bounding box center [273, 80] width 123 height 18
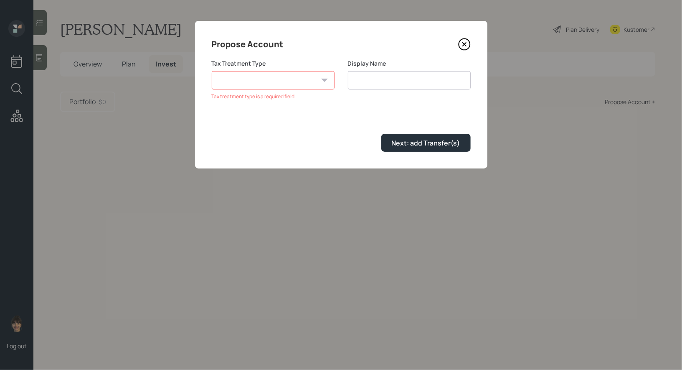
click at [466, 46] on icon at bounding box center [464, 44] width 3 height 3
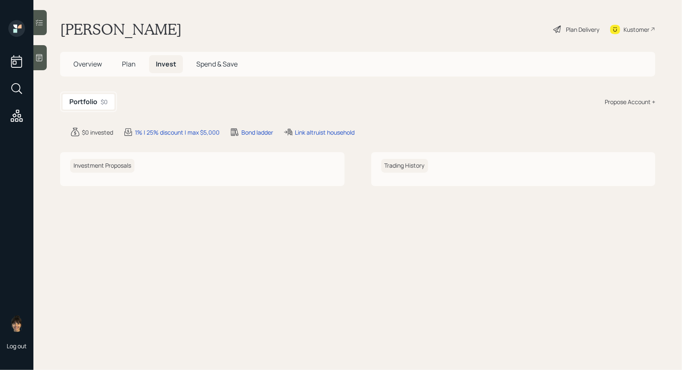
click at [127, 65] on span "Plan" at bounding box center [129, 63] width 14 height 9
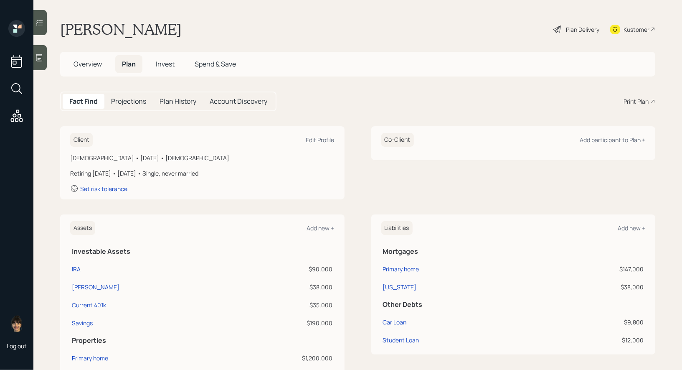
click at [167, 60] on span "Invest" at bounding box center [165, 63] width 19 height 9
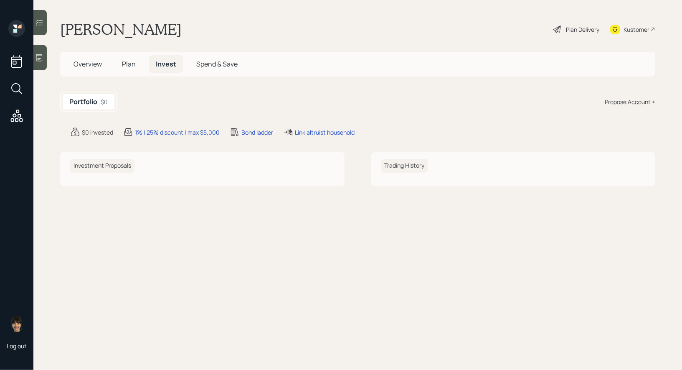
click at [97, 66] on span "Overview" at bounding box center [88, 63] width 28 height 9
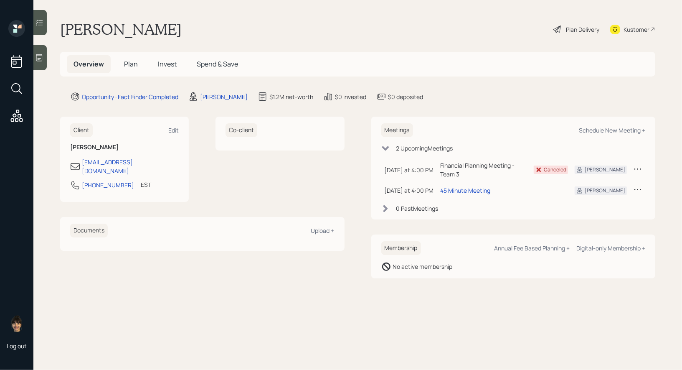
click at [134, 62] on span "Plan" at bounding box center [131, 63] width 14 height 9
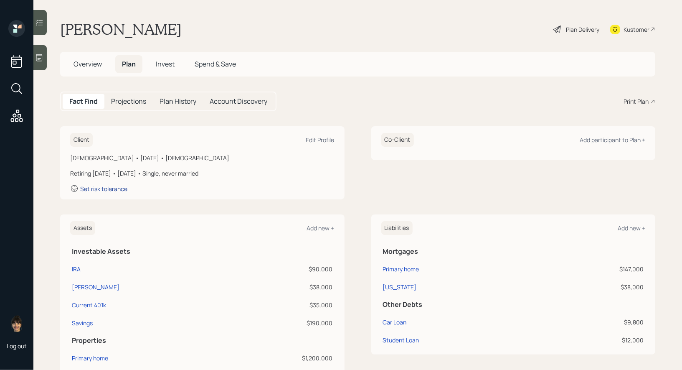
click at [98, 187] on div "Set risk tolerance" at bounding box center [103, 189] width 47 height 8
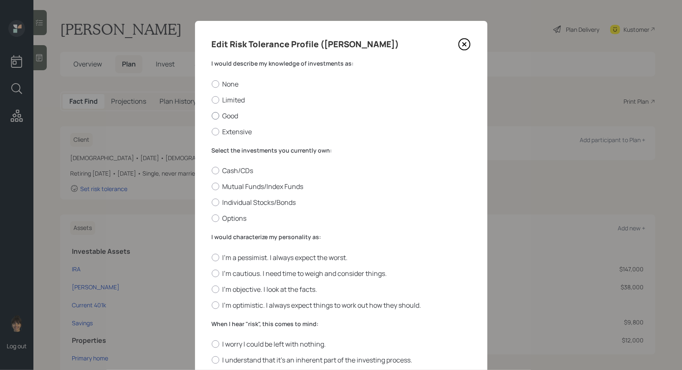
click at [216, 115] on div at bounding box center [216, 116] width 8 height 8
click at [212, 115] on input "Good" at bounding box center [211, 115] width 0 height 0
radio input "true"
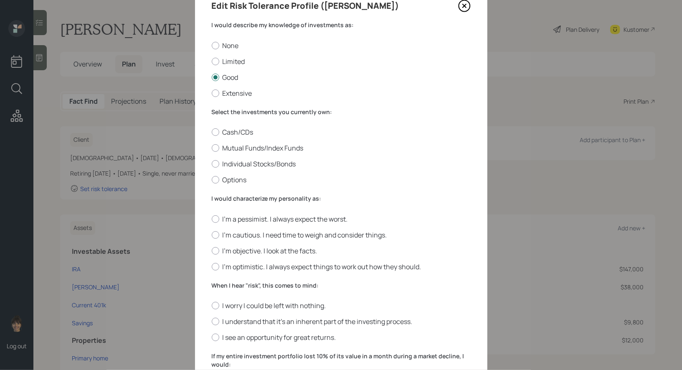
scroll to position [39, 0]
click at [216, 147] on div at bounding box center [216, 147] width 8 height 8
click at [212, 147] on input "Mutual Funds/Index Funds" at bounding box center [211, 147] width 0 height 0
radio input "true"
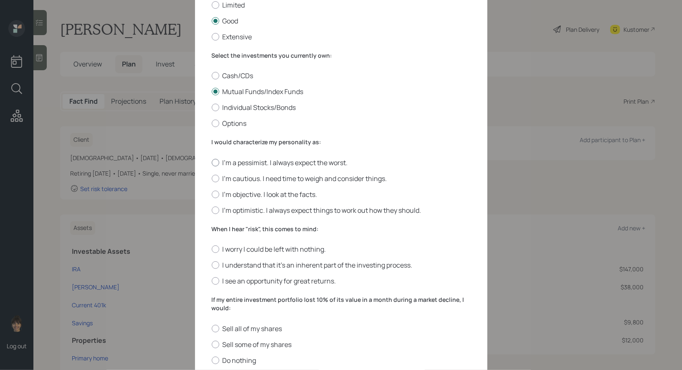
scroll to position [122, 0]
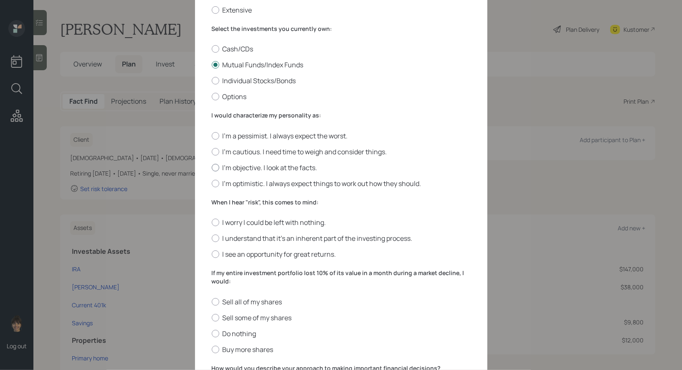
click at [216, 166] on div at bounding box center [216, 168] width 8 height 8
click at [212, 167] on input "I'm objective. I look at the facts." at bounding box center [211, 167] width 0 height 0
radio input "true"
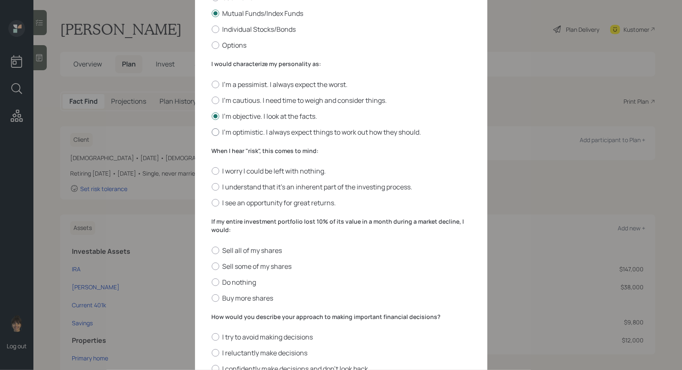
scroll to position [177, 0]
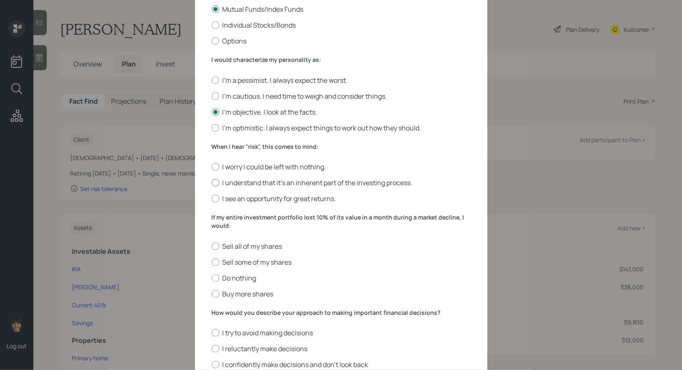
click at [213, 184] on div at bounding box center [216, 183] width 8 height 8
click at [212, 183] on input "I understand that it’s an inherent part of the investing process." at bounding box center [211, 183] width 0 height 0
radio input "true"
click at [216, 277] on div at bounding box center [216, 278] width 8 height 8
click at [212, 277] on input "Do nothing" at bounding box center [211, 277] width 0 height 0
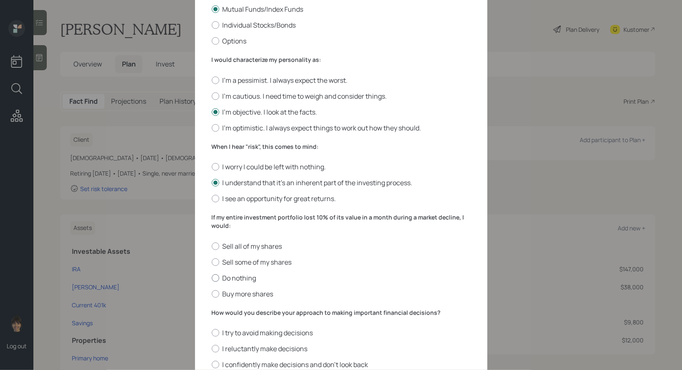
radio input "true"
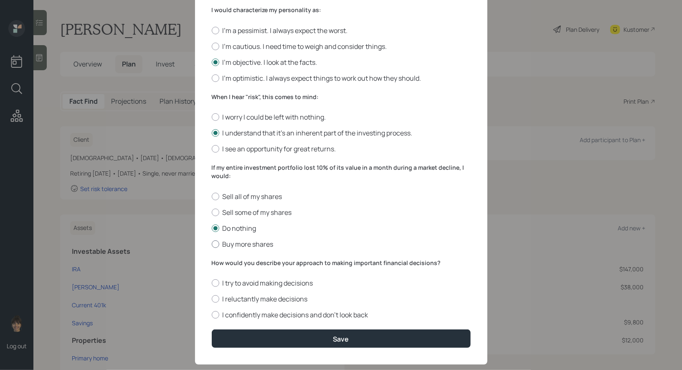
scroll to position [244, 0]
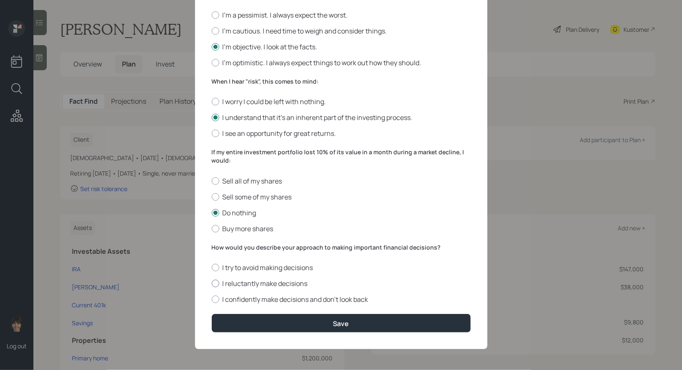
click at [215, 285] on div at bounding box center [216, 284] width 8 height 8
click at [212, 284] on input "I reluctantly make decisions" at bounding box center [211, 283] width 0 height 0
radio input "true"
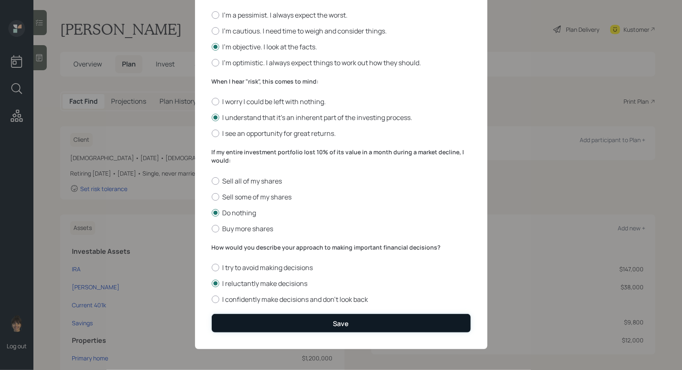
click at [293, 323] on button "Save" at bounding box center [341, 323] width 259 height 18
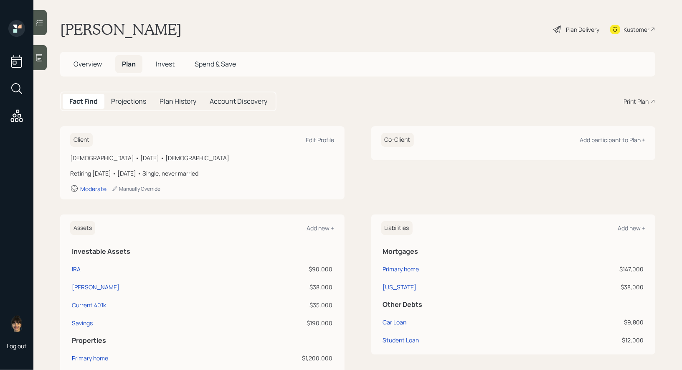
click at [167, 64] on span "Invest" at bounding box center [165, 63] width 19 height 9
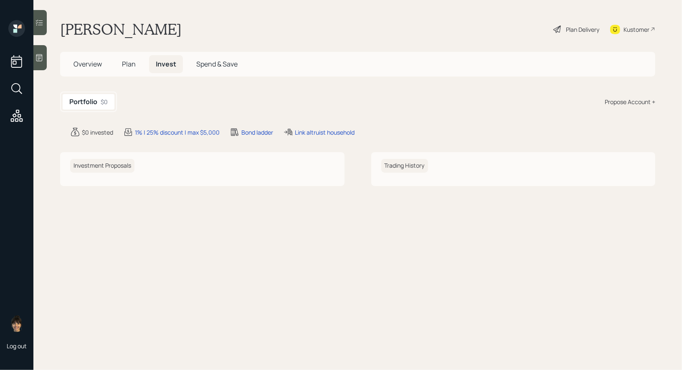
click at [637, 102] on div "Propose Account +" at bounding box center [630, 101] width 51 height 9
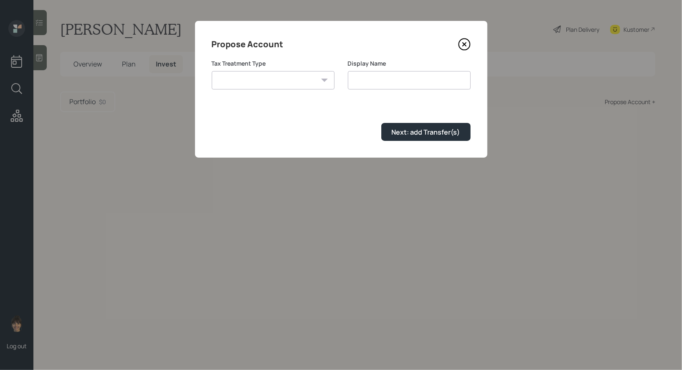
click at [308, 79] on select "[PERSON_NAME] Taxable Traditional" at bounding box center [273, 80] width 123 height 18
select select "traditional"
click at [212, 71] on select "[PERSON_NAME] Taxable Traditional" at bounding box center [273, 80] width 123 height 18
click at [394, 84] on input "Traditional" at bounding box center [409, 80] width 123 height 18
type input "Traditional IRA"
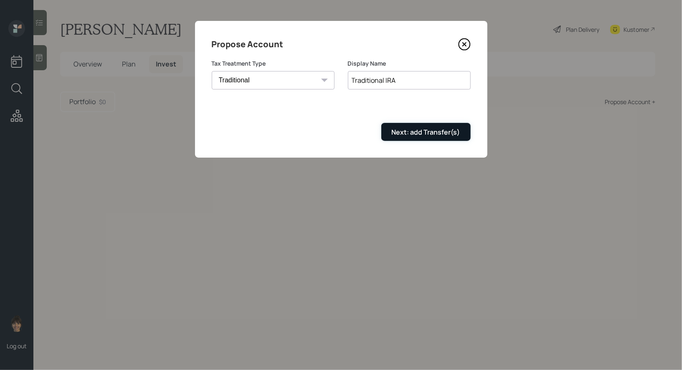
click at [410, 133] on div "Next: add Transfer(s)" at bounding box center [426, 131] width 69 height 9
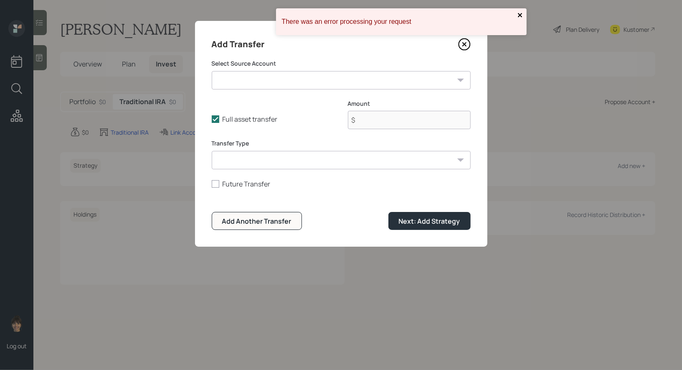
click at [520, 13] on icon "close" at bounding box center [521, 15] width 6 height 7
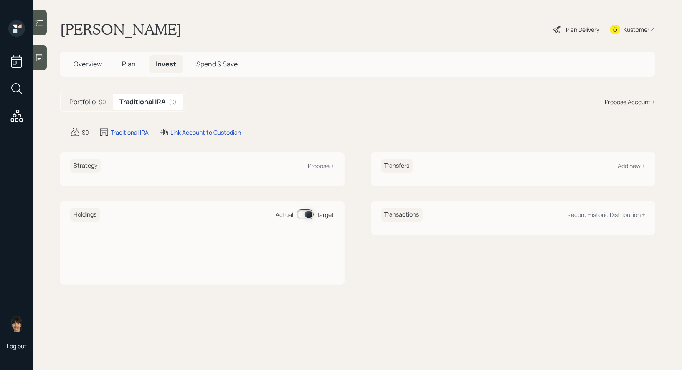
click at [631, 102] on div "Propose Account +" at bounding box center [630, 101] width 51 height 9
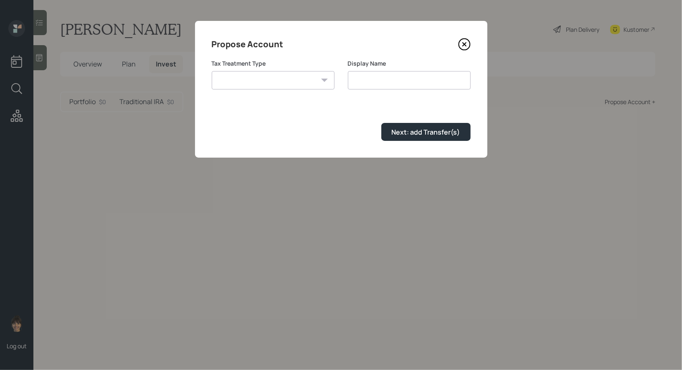
click at [299, 84] on select "[PERSON_NAME] Taxable Traditional" at bounding box center [273, 80] width 123 height 18
select select "[PERSON_NAME]"
click at [212, 71] on select "[PERSON_NAME] Taxable Traditional" at bounding box center [273, 80] width 123 height 18
click at [421, 83] on input "[PERSON_NAME]" at bounding box center [409, 80] width 123 height 18
type input "[PERSON_NAME]"
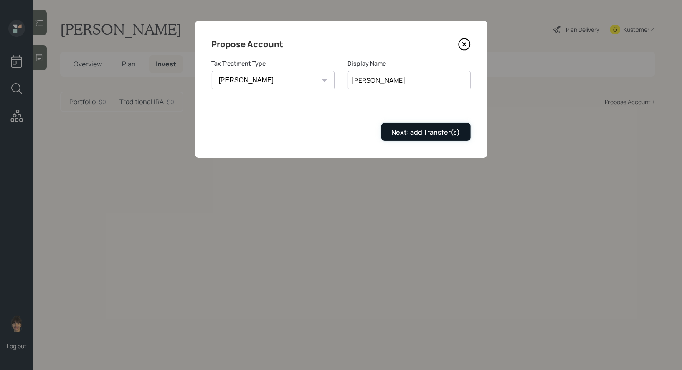
click at [407, 135] on div "Next: add Transfer(s)" at bounding box center [426, 131] width 69 height 9
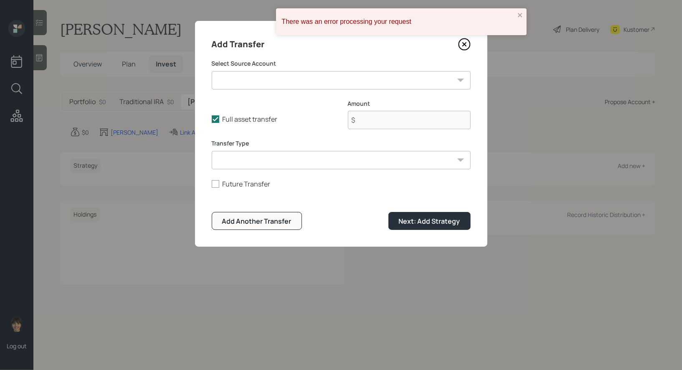
click at [299, 82] on select "IRA ($90,000 | IRA) [PERSON_NAME] ($38,000 | [PERSON_NAME]) Current 401k ($35,0…" at bounding box center [341, 80] width 259 height 18
select select "f2946062-fdae-44e3-baa8-fa3b61a9875c"
click at [212, 71] on select "IRA ($90,000 | IRA) [PERSON_NAME] ($38,000 | [PERSON_NAME]) Current 401k ($35,0…" at bounding box center [341, 80] width 259 height 18
type input "$ 38,000"
click at [389, 156] on select "ACAT Transfer Non ACAT Transfer Capitalize Rollover Rollover Deposit" at bounding box center [341, 160] width 259 height 18
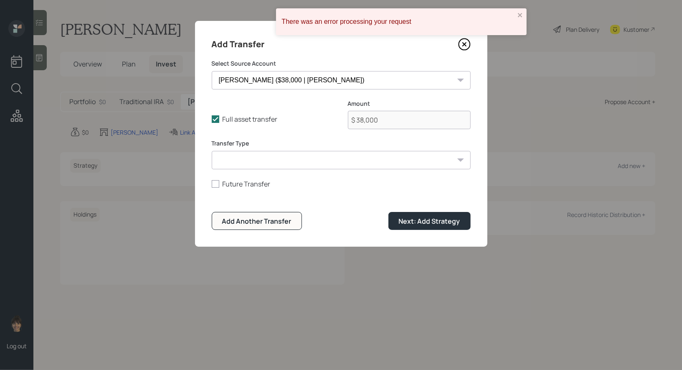
select select "acat_transfer"
click at [212, 151] on select "ACAT Transfer Non ACAT Transfer Capitalize Rollover Rollover Deposit" at bounding box center [341, 160] width 259 height 18
click at [429, 221] on div "Next: Add Strategy" at bounding box center [429, 220] width 61 height 9
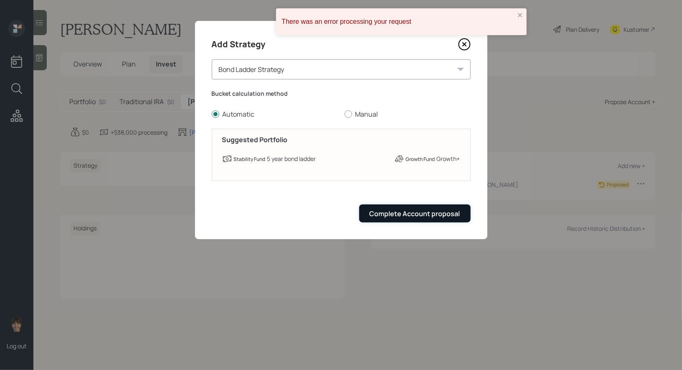
click at [432, 213] on div "Complete Account proposal" at bounding box center [415, 213] width 91 height 9
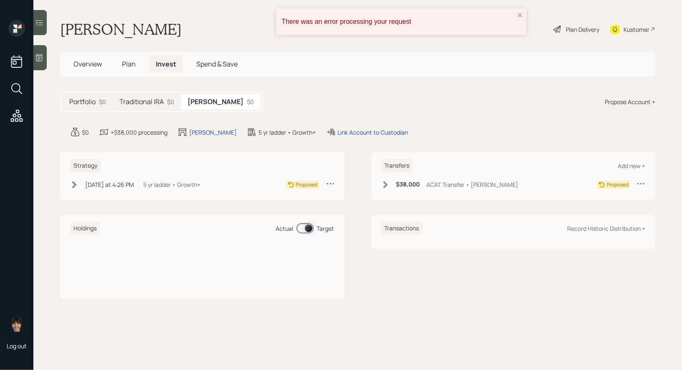
click at [150, 102] on h5 "Traditional IRA" at bounding box center [141, 102] width 44 height 8
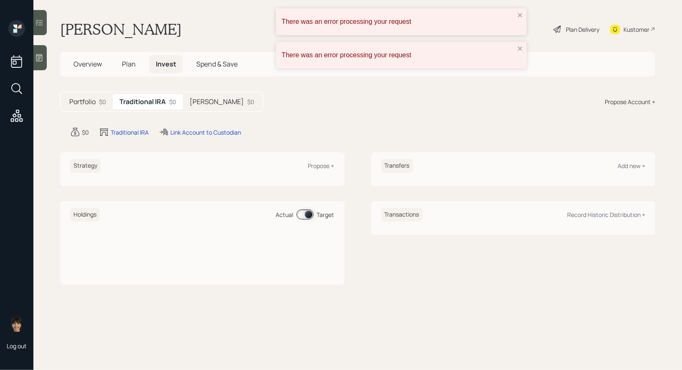
click at [316, 170] on div "Strategy Propose +" at bounding box center [202, 166] width 264 height 14
click at [326, 164] on div "Propose +" at bounding box center [321, 166] width 26 height 8
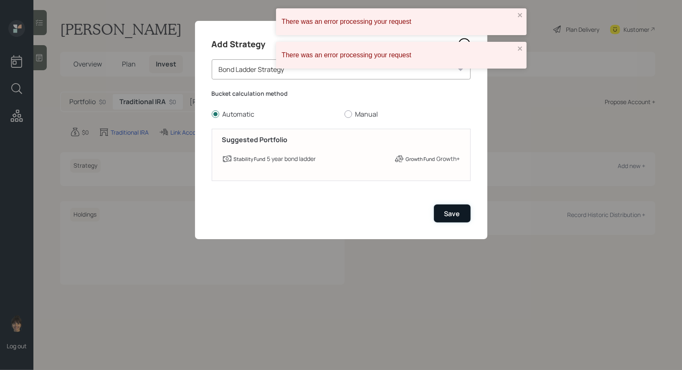
click at [457, 213] on div "Save" at bounding box center [453, 213] width 16 height 9
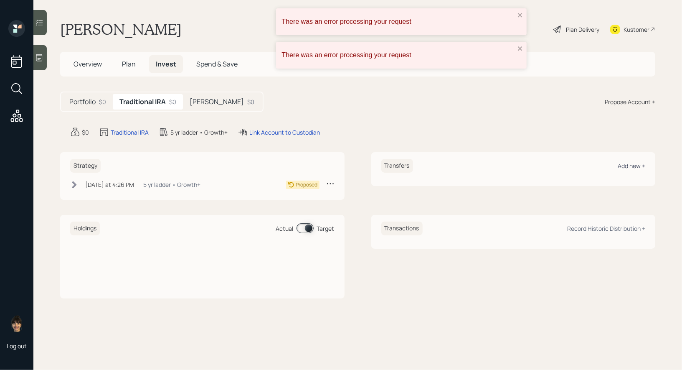
click at [627, 165] on div "Add new +" at bounding box center [632, 166] width 28 height 8
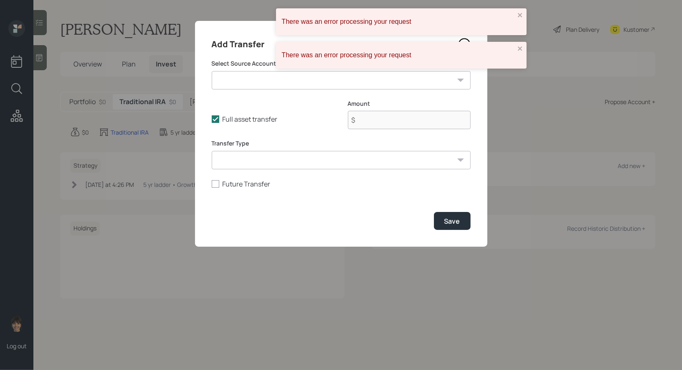
click at [265, 84] on select "IRA ($90,000 | IRA) [PERSON_NAME] ($38,000 | [PERSON_NAME]) Current 401k ($35,0…" at bounding box center [341, 80] width 259 height 18
select select "fdb9b11e-e124-4e97-a65a-e2d99202698e"
click at [212, 71] on select "IRA ($90,000 | IRA) [PERSON_NAME] ($38,000 | [PERSON_NAME]) Current 401k ($35,0…" at bounding box center [341, 80] width 259 height 18
type input "$ 90,000"
click at [452, 220] on div "Save" at bounding box center [453, 220] width 16 height 9
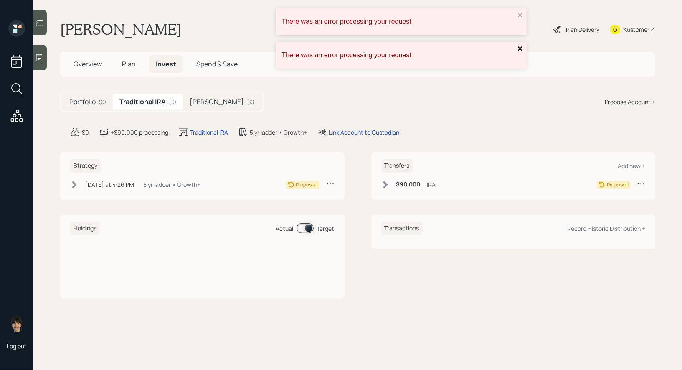
click at [520, 48] on icon "close" at bounding box center [520, 48] width 4 height 4
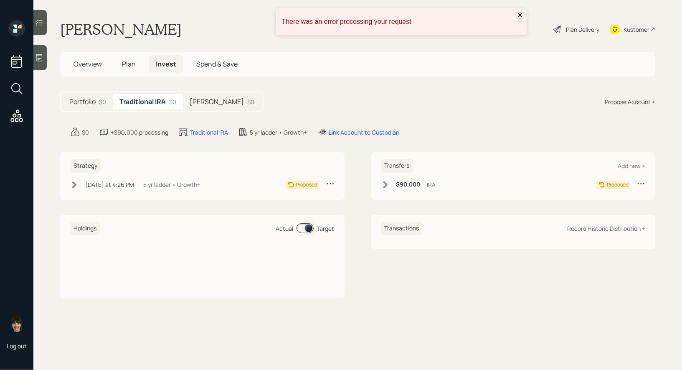
click at [520, 13] on icon "close" at bounding box center [521, 15] width 6 height 7
click at [74, 182] on icon at bounding box center [74, 184] width 5 height 7
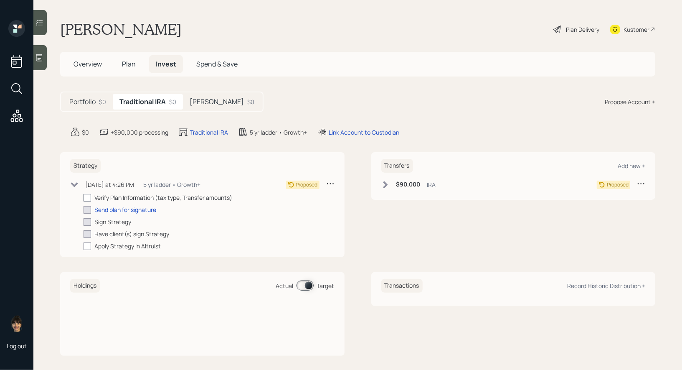
click at [87, 197] on div at bounding box center [88, 198] width 8 height 8
click at [84, 197] on input "checkbox" at bounding box center [83, 197] width 0 height 0
checkbox input "true"
click at [385, 184] on icon at bounding box center [385, 184] width 5 height 7
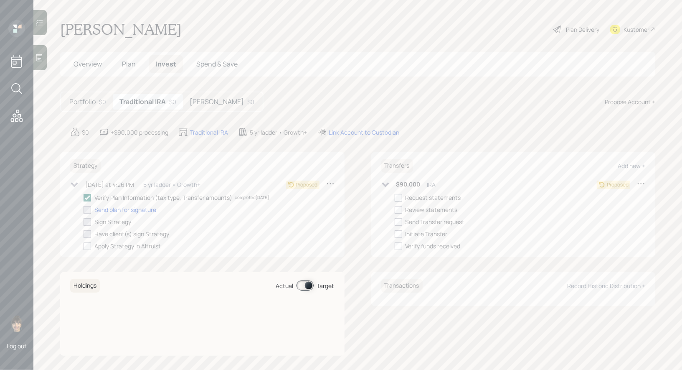
click at [400, 198] on div at bounding box center [399, 198] width 8 height 8
click at [395, 198] on input "checkbox" at bounding box center [394, 197] width 0 height 0
checkbox input "true"
click at [201, 99] on h5 "[PERSON_NAME]" at bounding box center [217, 102] width 54 height 8
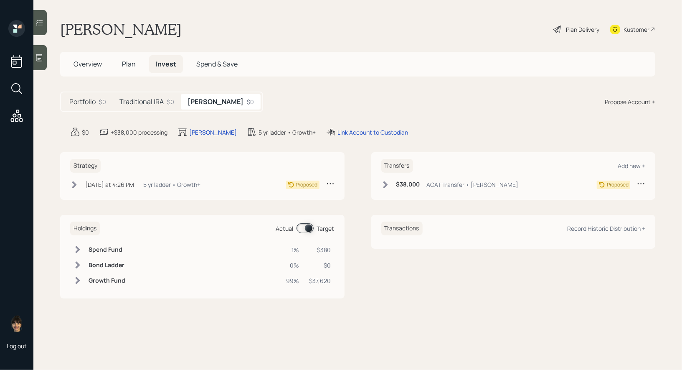
click at [384, 184] on icon at bounding box center [385, 184] width 8 height 8
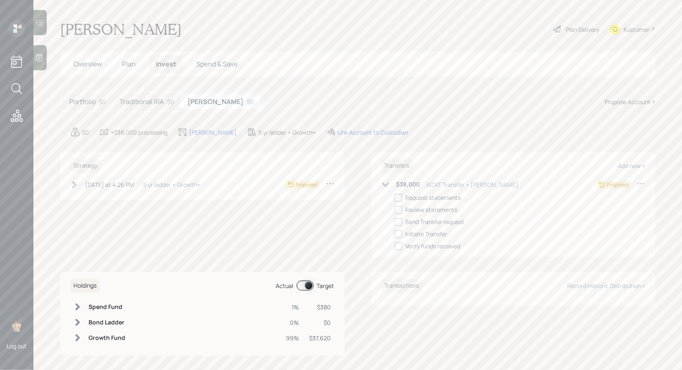
click at [398, 198] on div at bounding box center [399, 198] width 8 height 8
click at [395, 198] on input "checkbox" at bounding box center [394, 197] width 0 height 0
checkbox input "true"
click at [74, 184] on icon at bounding box center [74, 184] width 8 height 8
click at [89, 196] on div at bounding box center [88, 198] width 8 height 8
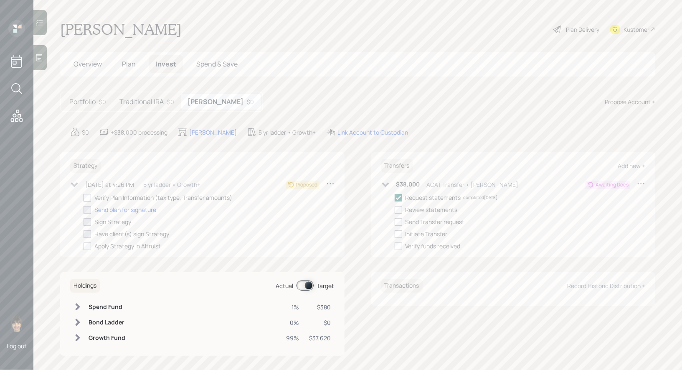
click at [84, 197] on input "checkbox" at bounding box center [83, 197] width 0 height 0
checkbox input "true"
click at [384, 183] on icon at bounding box center [385, 184] width 7 height 5
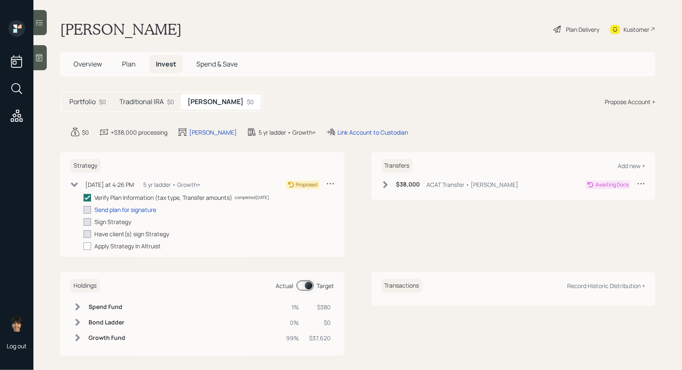
click at [76, 183] on icon at bounding box center [74, 184] width 7 height 5
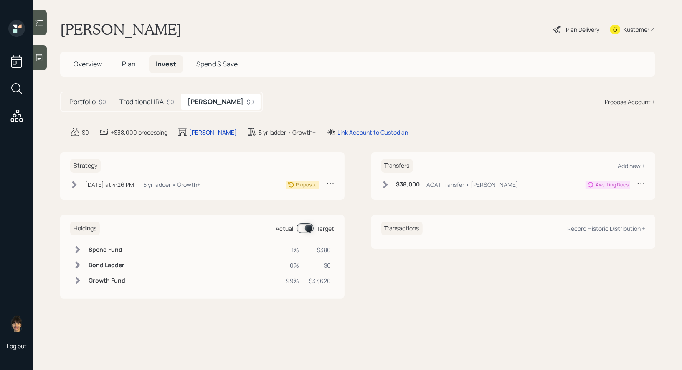
click at [149, 102] on h5 "Traditional IRA" at bounding box center [141, 102] width 44 height 8
click at [385, 182] on icon at bounding box center [385, 184] width 5 height 7
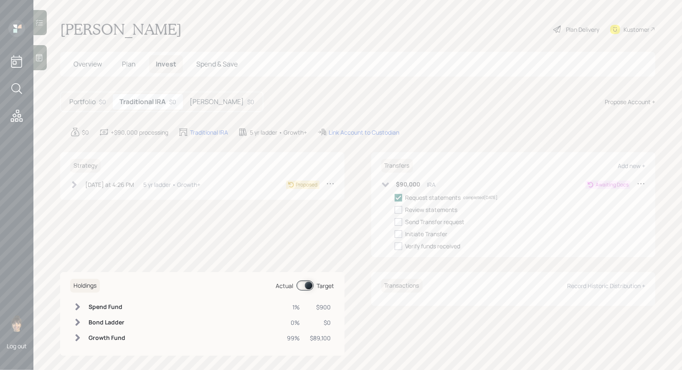
click at [74, 184] on icon at bounding box center [74, 184] width 5 height 7
click at [557, 30] on icon at bounding box center [558, 29] width 10 height 10
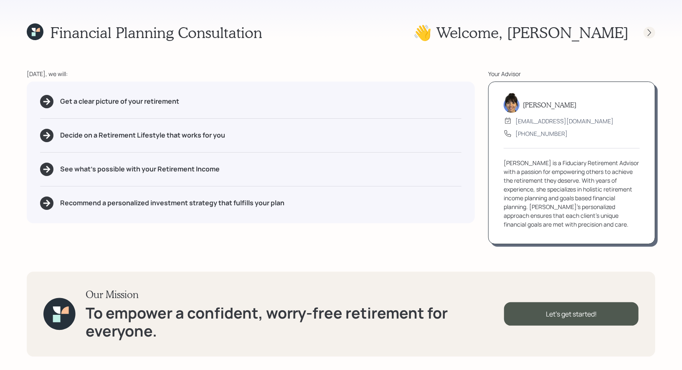
click at [650, 33] on icon at bounding box center [649, 32] width 3 height 7
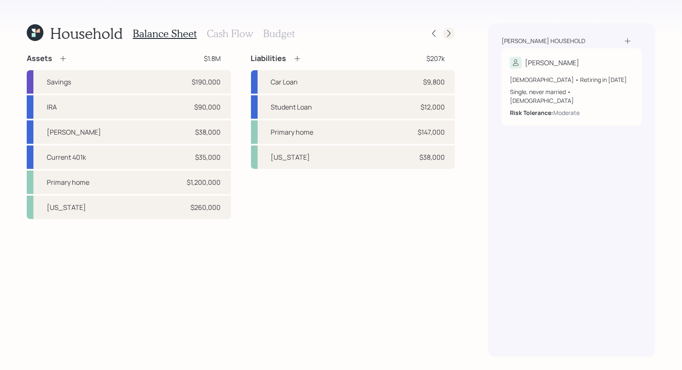
click at [451, 32] on icon at bounding box center [449, 33] width 8 height 8
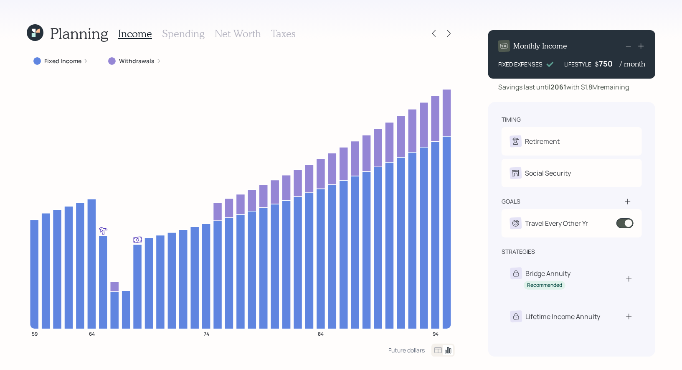
click at [62, 62] on label "Fixed Income" at bounding box center [62, 61] width 37 height 8
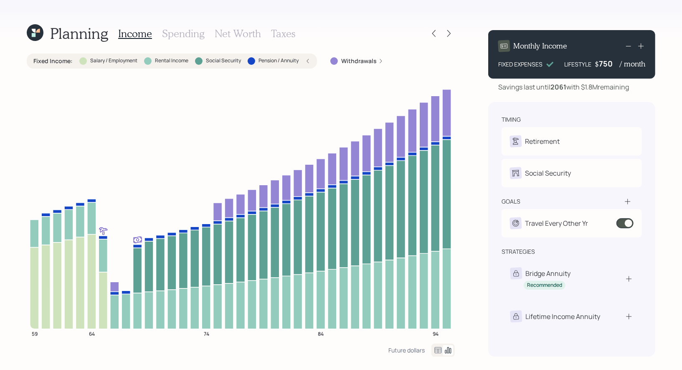
click at [74, 61] on div "Fixed Income : Salary / Employment Rental Income Social Security Pension / Annu…" at bounding box center [171, 61] width 277 height 8
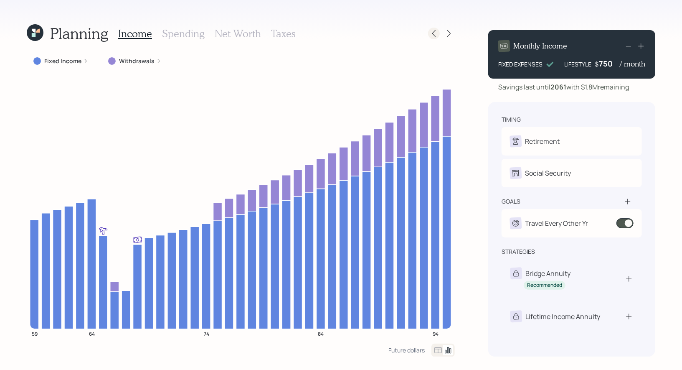
click at [437, 36] on icon at bounding box center [434, 33] width 8 height 8
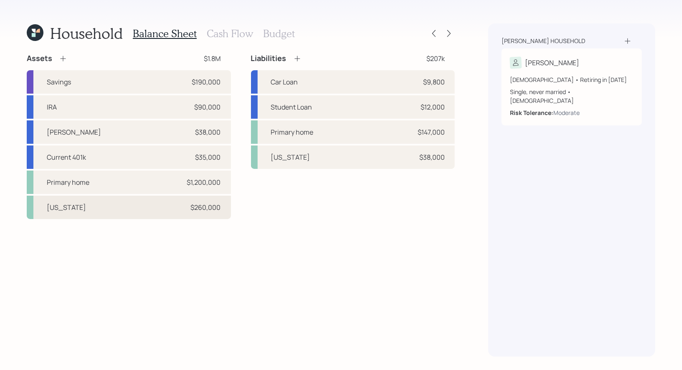
click at [147, 205] on div "[US_STATE] $260,000" at bounding box center [129, 207] width 204 height 23
select select "rental_property"
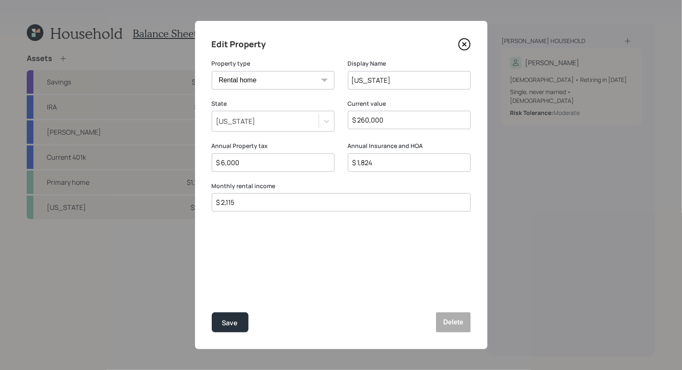
click at [246, 201] on input "$ 2,115" at bounding box center [338, 202] width 245 height 10
type input "$ 1"
click at [236, 324] on div "Save" at bounding box center [230, 322] width 16 height 11
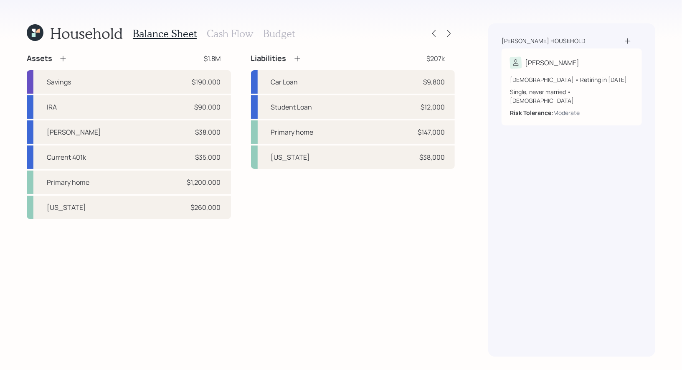
click at [234, 36] on h3 "Cash Flow" at bounding box center [230, 34] width 46 height 12
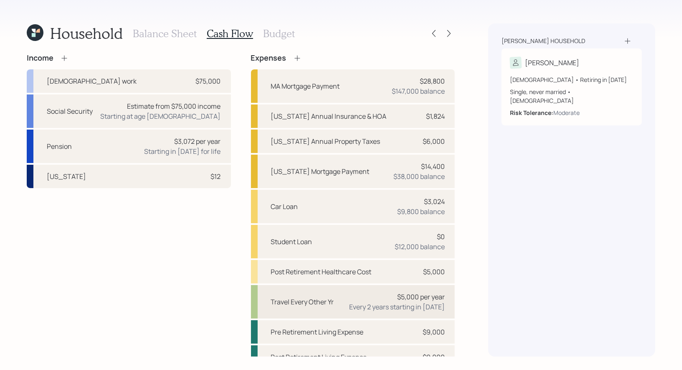
scroll to position [11, 0]
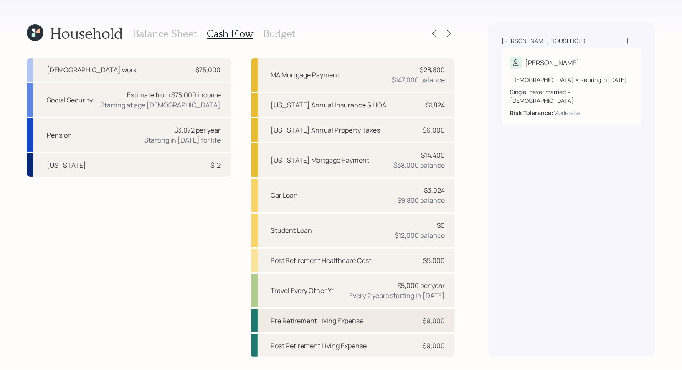
click at [309, 322] on div "Pre Retirement Living Expense" at bounding box center [317, 320] width 93 height 10
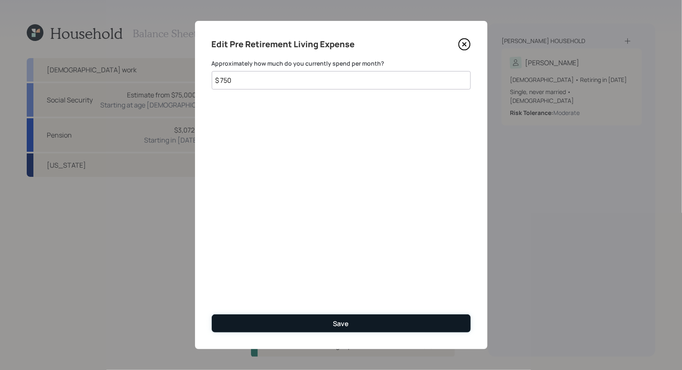
click at [317, 320] on button "Save" at bounding box center [341, 323] width 259 height 18
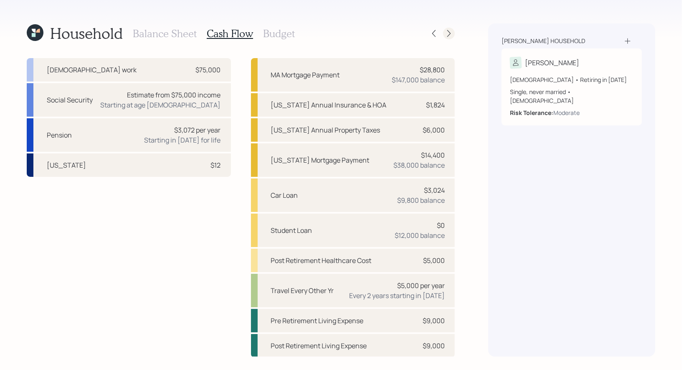
click at [450, 32] on icon at bounding box center [449, 33] width 8 height 8
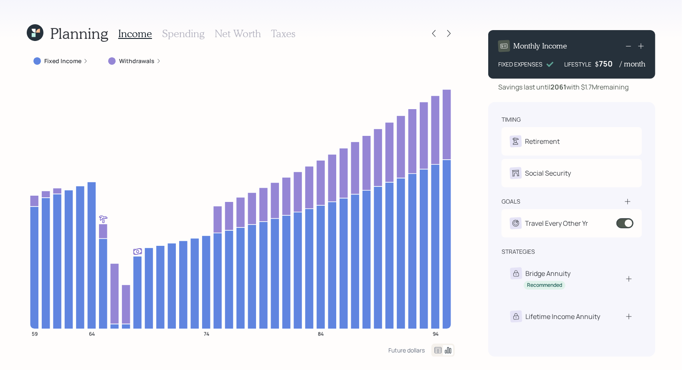
click at [613, 64] on div "750" at bounding box center [609, 63] width 21 height 10
click at [673, 86] on div "Planning Income Spending Net Worth Taxes Fixed Income Withdrawals 59 64 74 84 9…" at bounding box center [341, 185] width 682 height 370
click at [602, 64] on div "2,000" at bounding box center [609, 63] width 22 height 10
click at [666, 94] on div "Planning Income Spending Net Worth Taxes Fixed Income Withdrawals 59 64 74 84 9…" at bounding box center [341, 185] width 682 height 370
click at [239, 34] on h3 "Net Worth" at bounding box center [238, 34] width 46 height 12
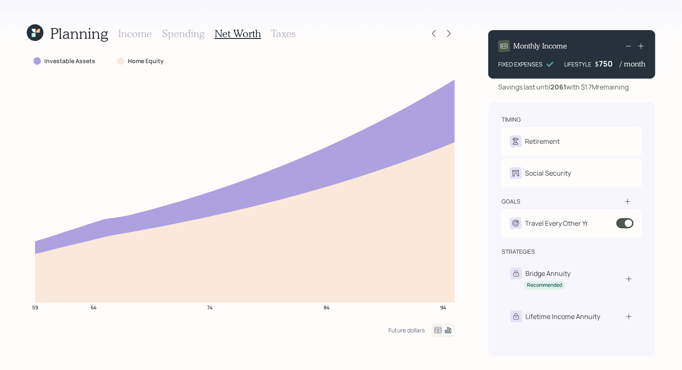
click at [133, 34] on h3 "Income" at bounding box center [135, 34] width 34 height 12
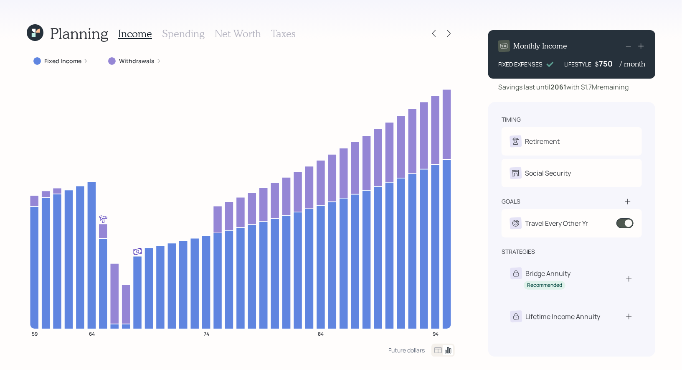
click at [233, 33] on h3 "Net Worth" at bounding box center [238, 34] width 46 height 12
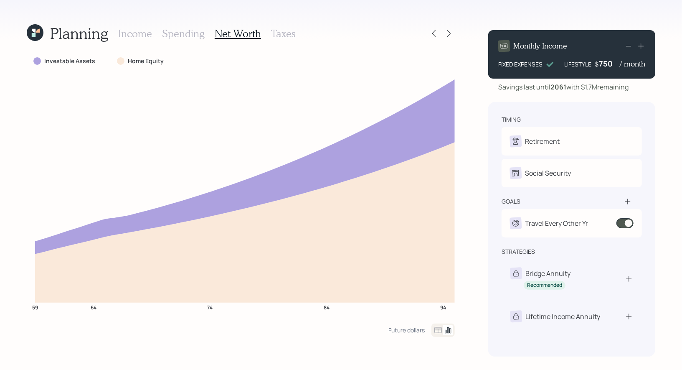
click at [137, 32] on h3 "Income" at bounding box center [135, 34] width 34 height 12
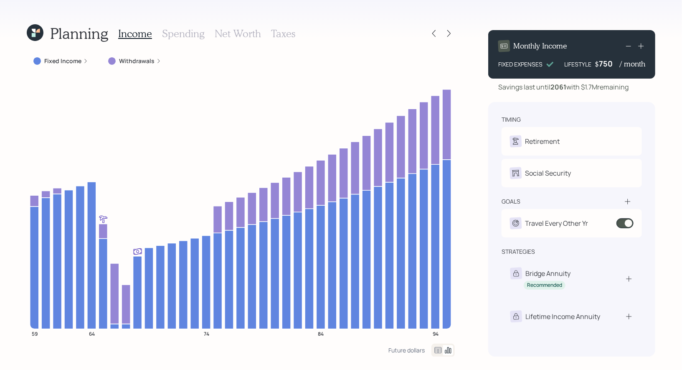
click at [602, 65] on div "750" at bounding box center [609, 63] width 21 height 10
click at [611, 64] on div "750" at bounding box center [609, 63] width 21 height 10
click at [668, 89] on div "Planning Income Spending Net Worth Taxes Fixed Income Withdrawals 59 64 74 84 9…" at bounding box center [341, 185] width 682 height 370
click at [437, 35] on icon at bounding box center [434, 33] width 8 height 8
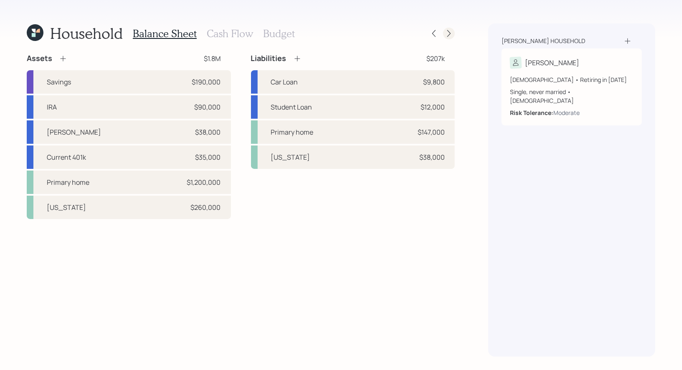
click at [452, 33] on icon at bounding box center [449, 33] width 8 height 8
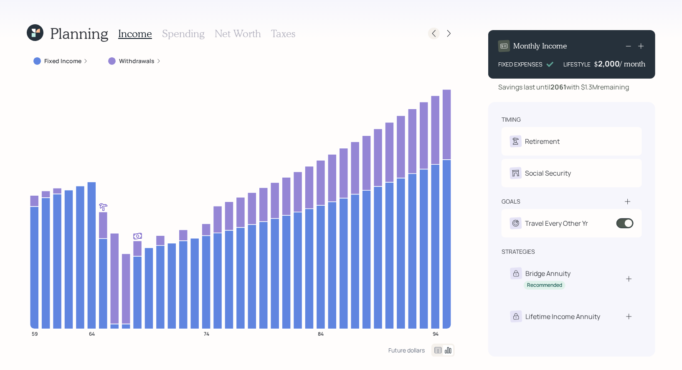
click at [435, 35] on icon at bounding box center [434, 33] width 8 height 8
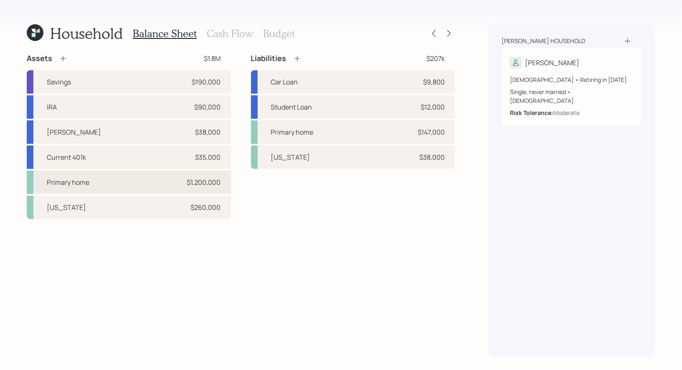
click at [139, 186] on div "Primary home $1,200,000" at bounding box center [129, 181] width 204 height 23
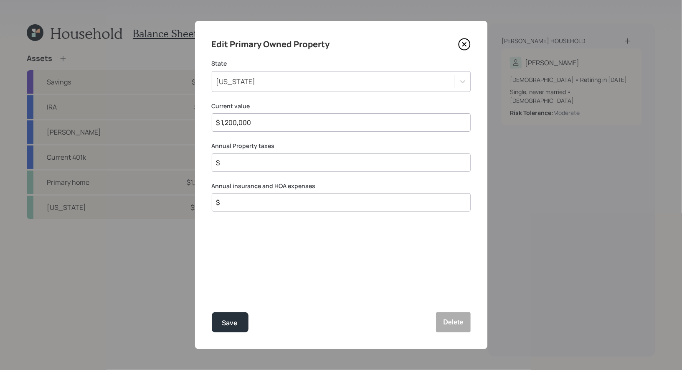
click at [272, 125] on input "$ 1,200,000" at bounding box center [338, 122] width 245 height 10
type input "$ 940,000"
click at [227, 318] on div "Save" at bounding box center [230, 322] width 16 height 11
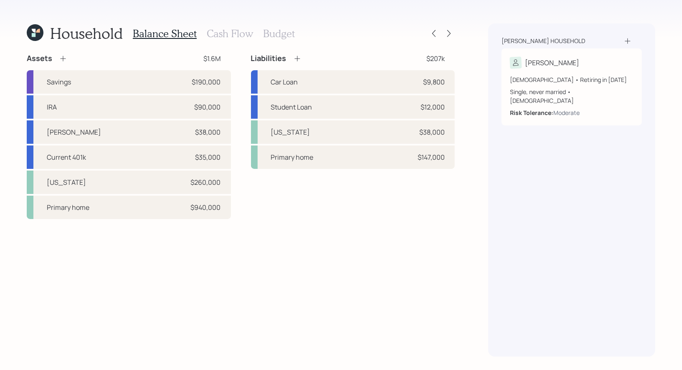
click at [33, 35] on icon at bounding box center [34, 35] width 4 height 4
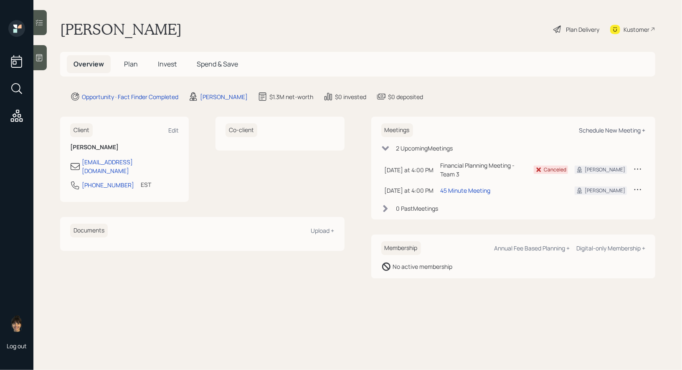
click at [601, 131] on div "Schedule New Meeting +" at bounding box center [612, 130] width 66 height 8
select select "8b79112e-3cfb-44f9-89e7-15267fe946c1"
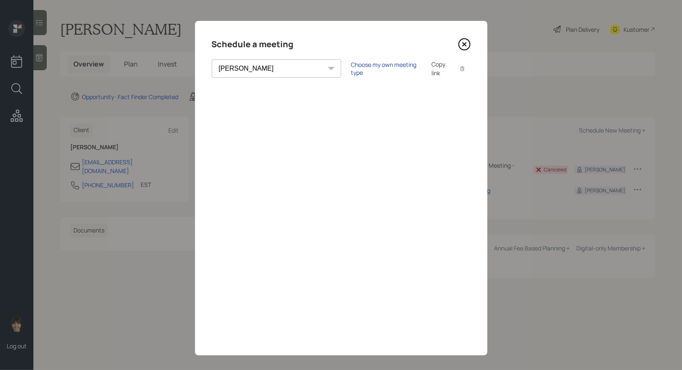
click at [351, 69] on div "Choose my own meeting type" at bounding box center [386, 69] width 70 height 16
click at [463, 44] on icon at bounding box center [464, 44] width 13 height 13
